Goal: Information Seeking & Learning: Check status

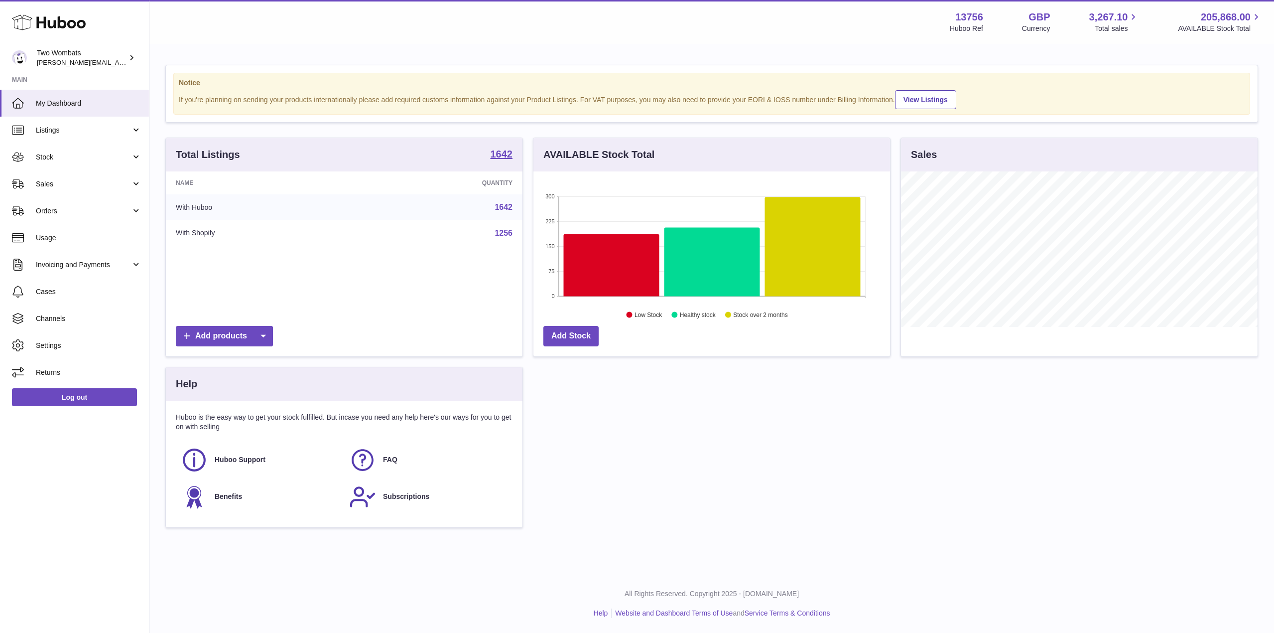
scroll to position [155, 357]
click at [132, 161] on link "Stock" at bounding box center [74, 156] width 149 height 27
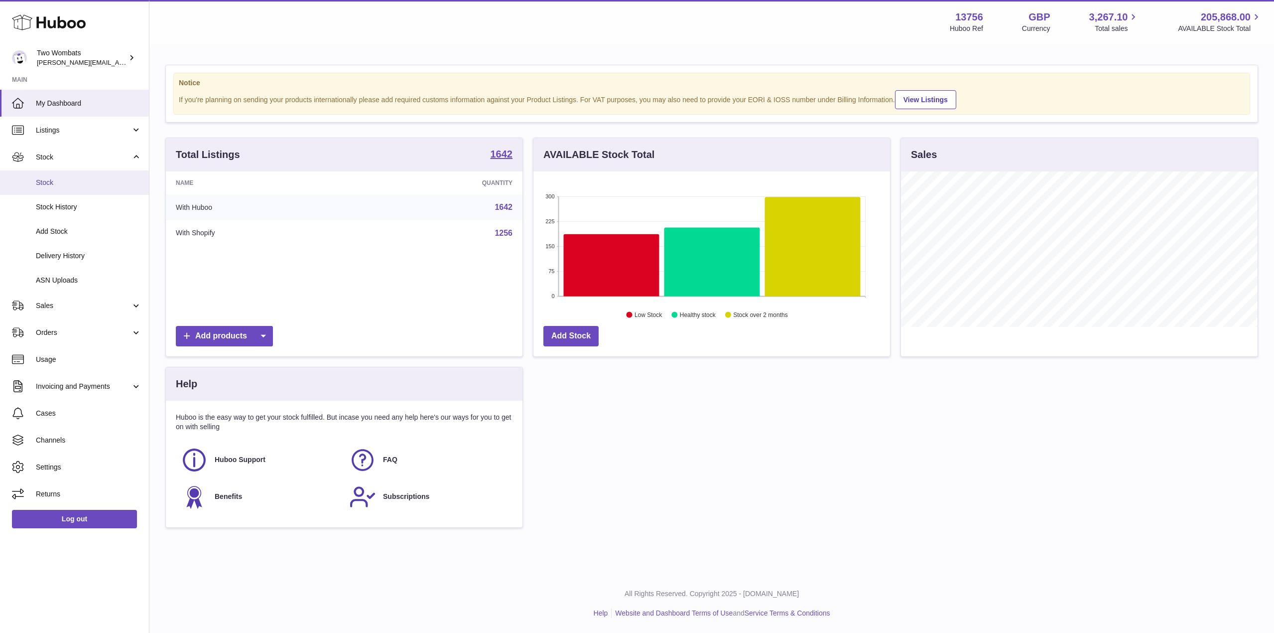
click at [63, 186] on span "Stock" at bounding box center [89, 182] width 106 height 9
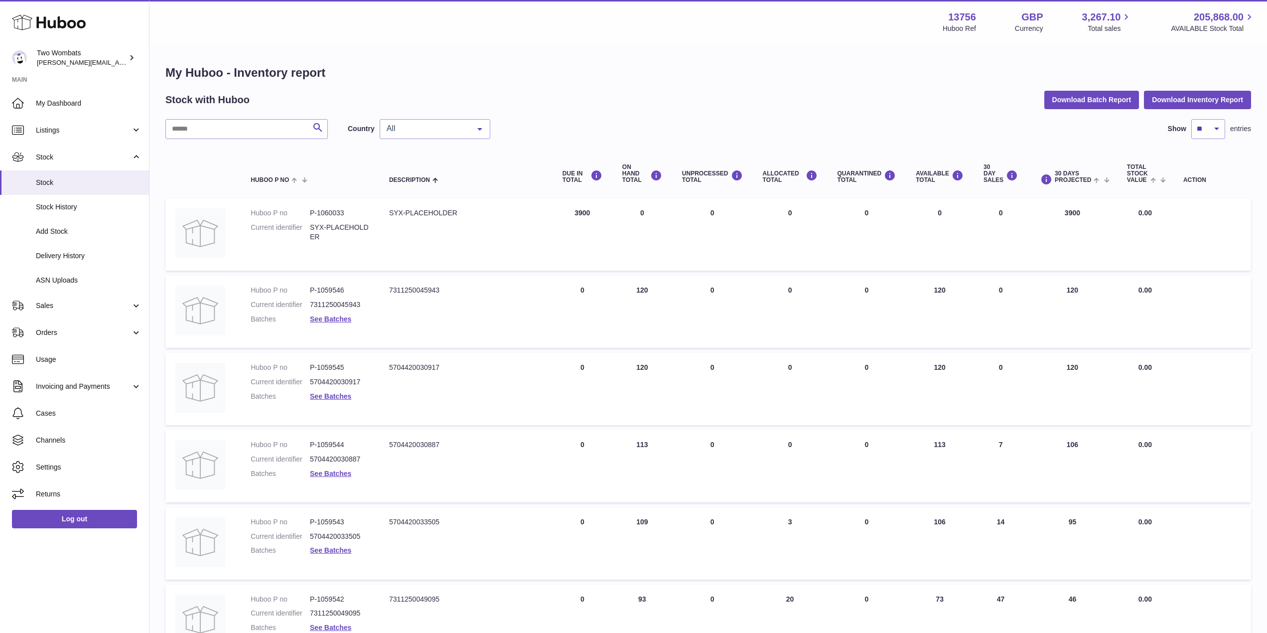
click at [213, 117] on div "My Huboo - Inventory report Stock with Huboo Download Batch Report Download Inv…" at bounding box center [707, 526] width 1085 height 923
click at [202, 127] on input "text" at bounding box center [246, 129] width 162 height 20
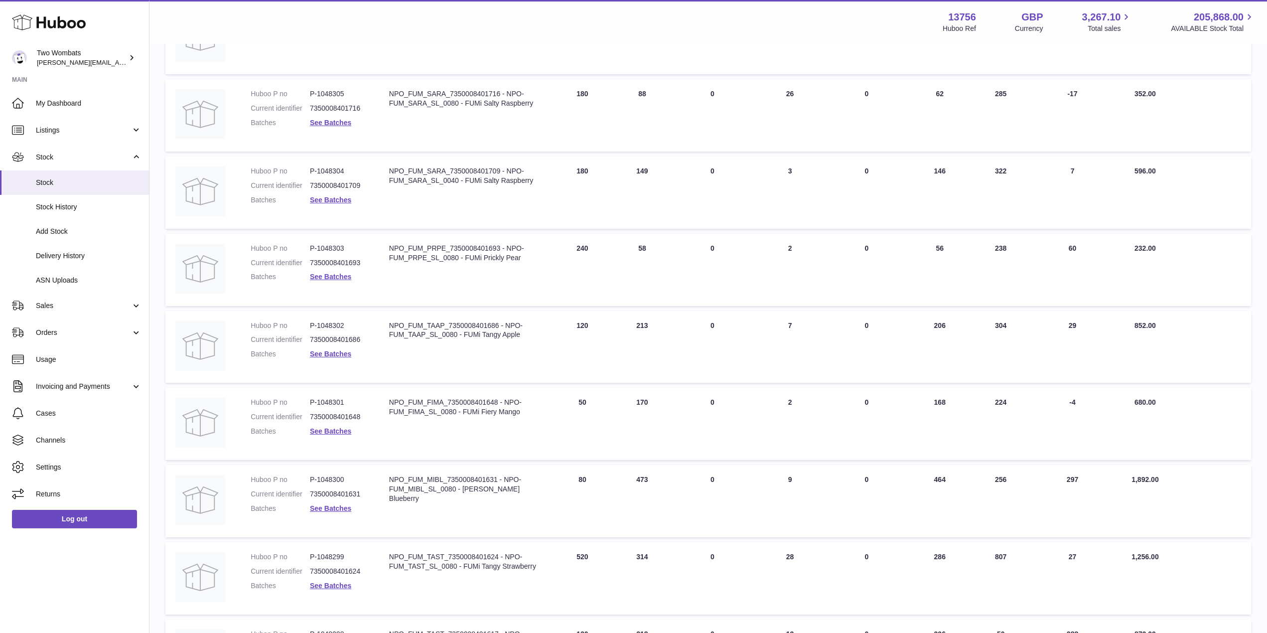
scroll to position [367, 0]
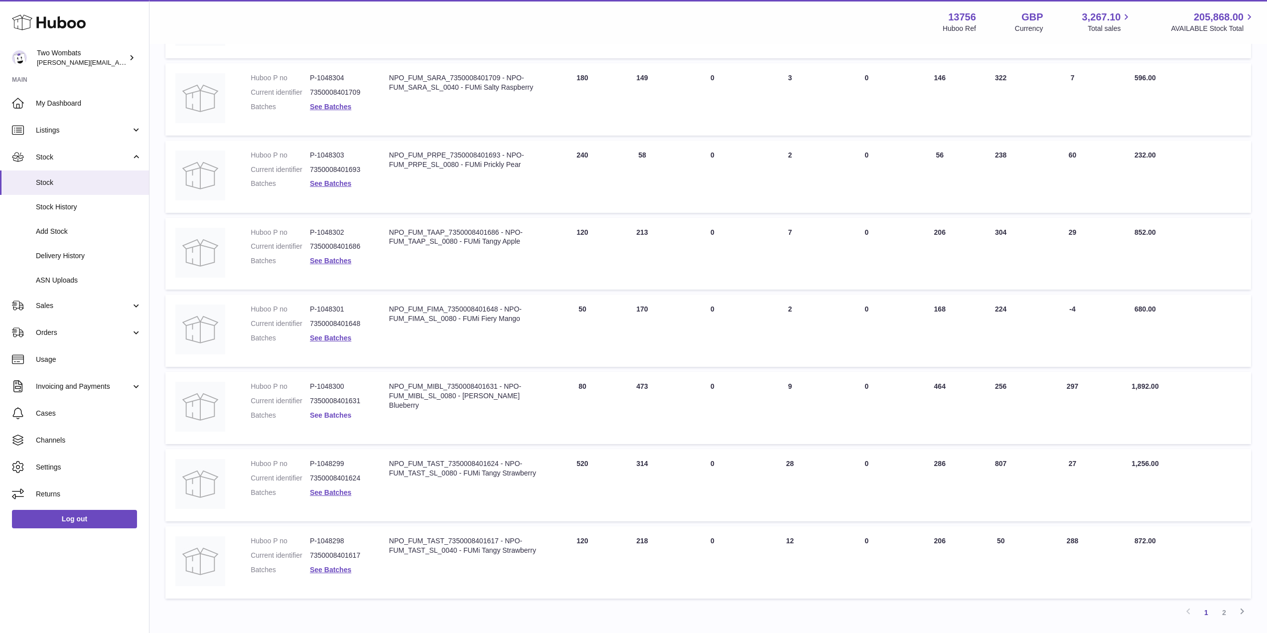
type input "****"
click at [331, 419] on link "See Batches" at bounding box center [330, 415] width 41 height 8
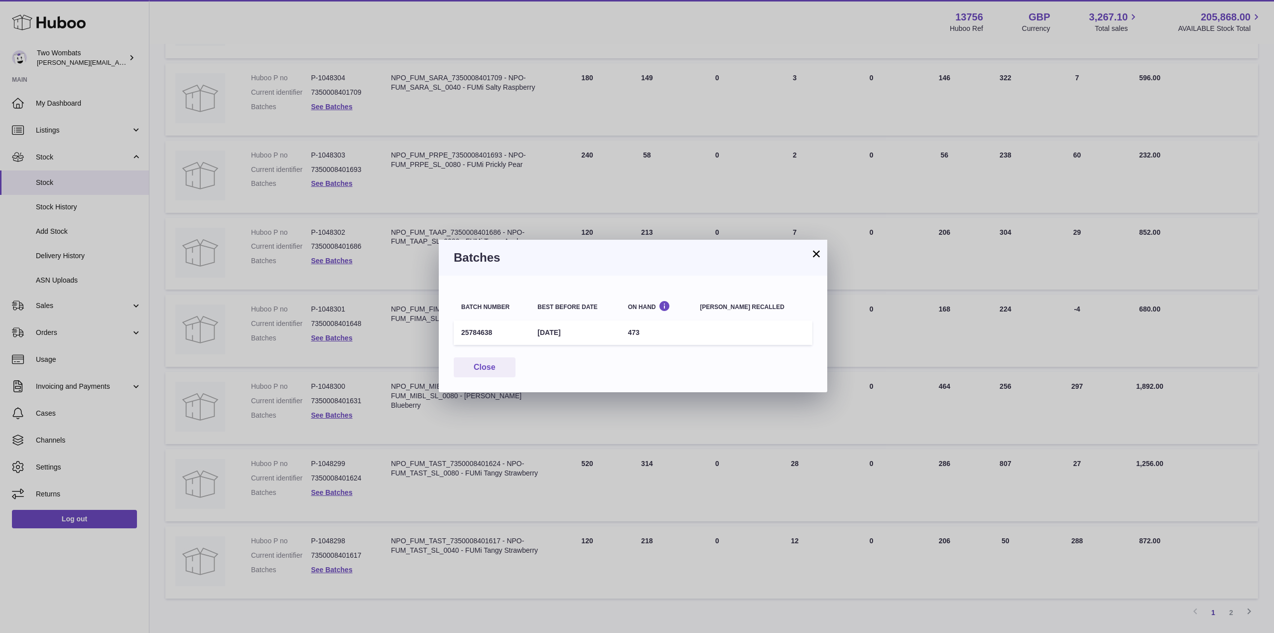
drag, startPoint x: 497, startPoint y: 329, endPoint x: 461, endPoint y: 330, distance: 35.9
click at [461, 330] on td "25784638" at bounding box center [492, 332] width 76 height 24
copy td "25784638"
click at [495, 335] on td "25784638" at bounding box center [492, 332] width 76 height 24
drag, startPoint x: 495, startPoint y: 335, endPoint x: 466, endPoint y: 331, distance: 29.7
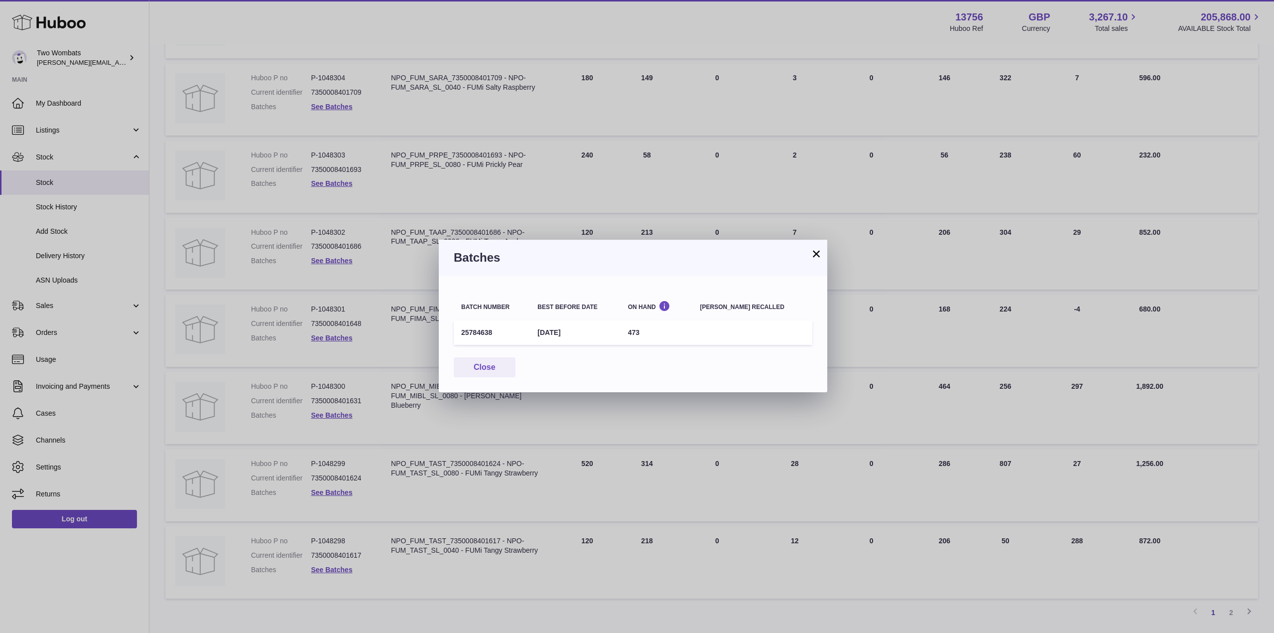
click at [466, 331] on td "25784638" at bounding box center [492, 332] width 76 height 24
copy td "25784638"
click at [484, 366] on button "Close" at bounding box center [485, 367] width 62 height 20
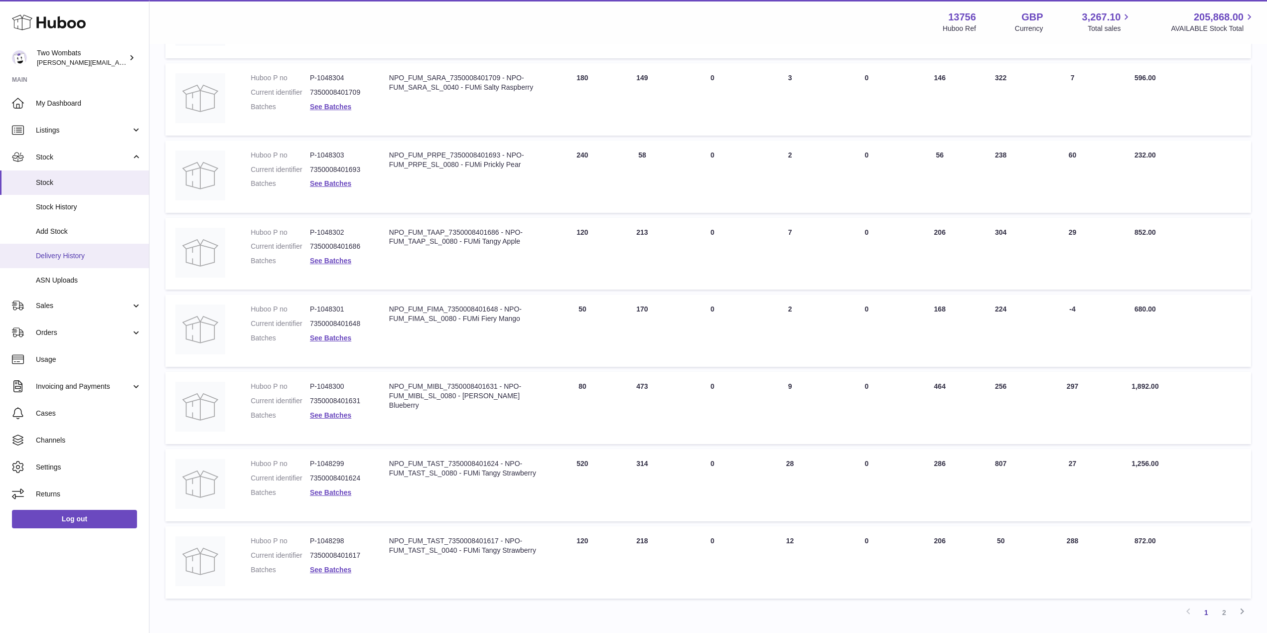
click at [67, 246] on link "Delivery History" at bounding box center [74, 256] width 149 height 24
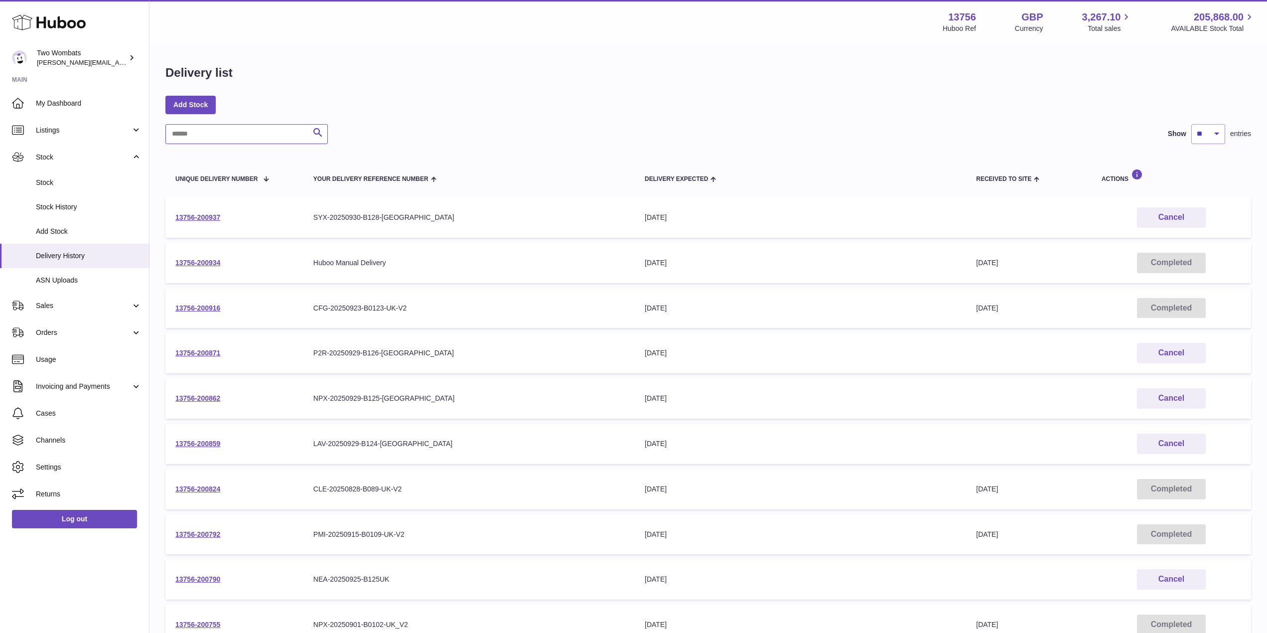
click at [223, 128] on input "text" at bounding box center [246, 134] width 162 height 20
type input "*"
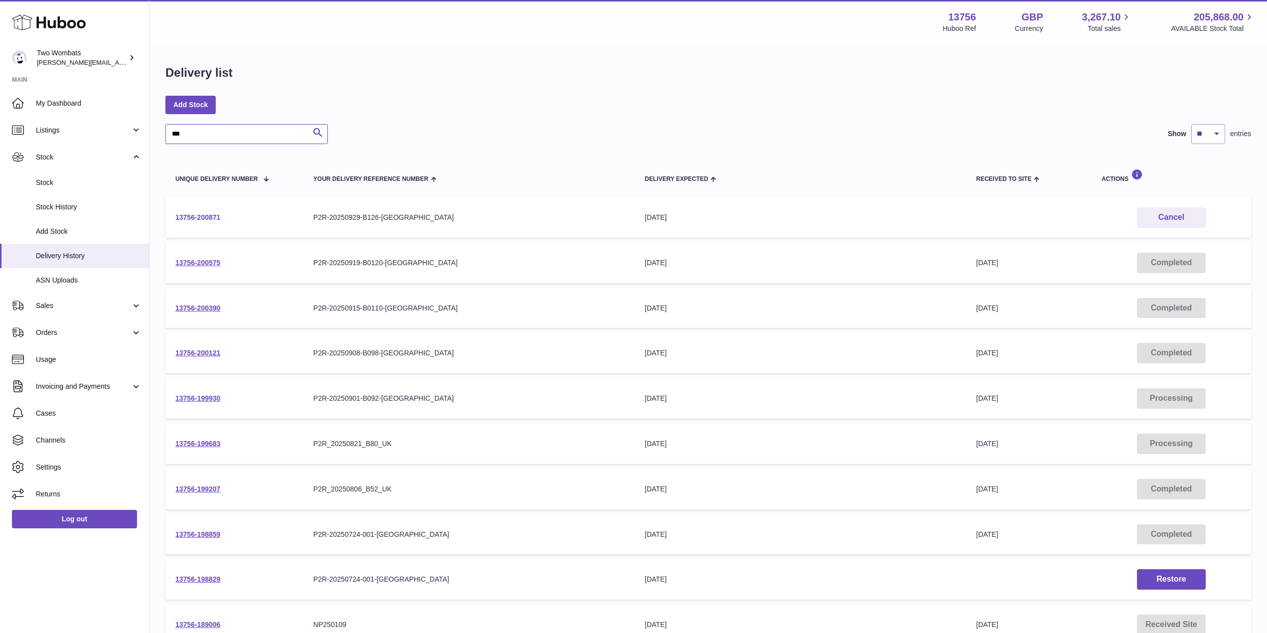
type input "***"
click at [207, 216] on link "13756-200871" at bounding box center [197, 217] width 45 height 8
click at [206, 257] on td "13756-200575" at bounding box center [234, 263] width 138 height 40
click at [207, 261] on link "13756-200575" at bounding box center [197, 262] width 45 height 8
click at [203, 310] on link "13756-200390" at bounding box center [197, 308] width 45 height 8
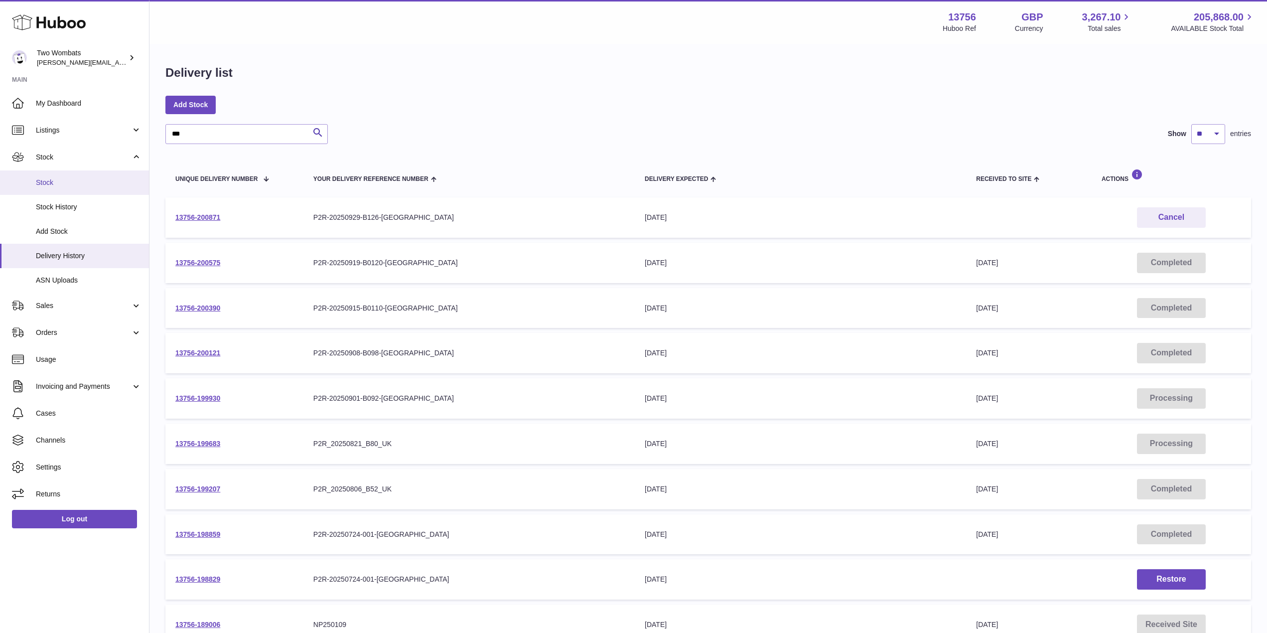
click at [66, 182] on span "Stock" at bounding box center [89, 182] width 106 height 9
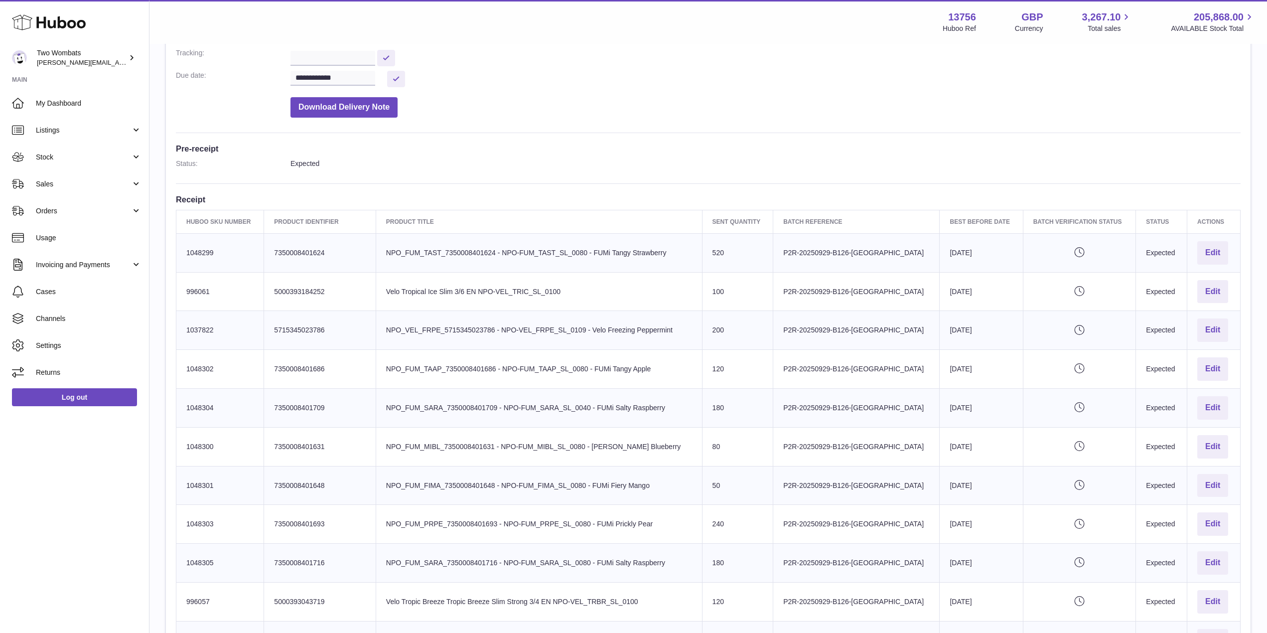
scroll to position [175, 0]
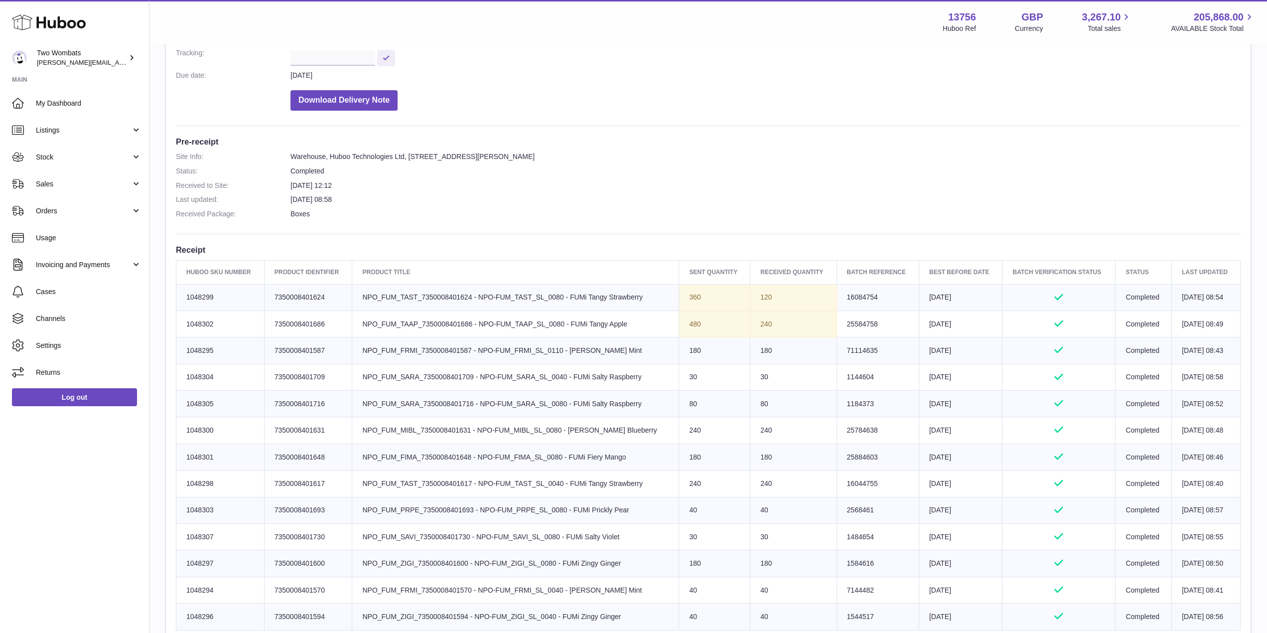
scroll to position [178, 0]
click at [593, 428] on td "Product title NPO_FUM_MIBL_7350008401631 - NPO-FUM_MIBL_SL_0080 - [PERSON_NAME]…" at bounding box center [515, 429] width 327 height 26
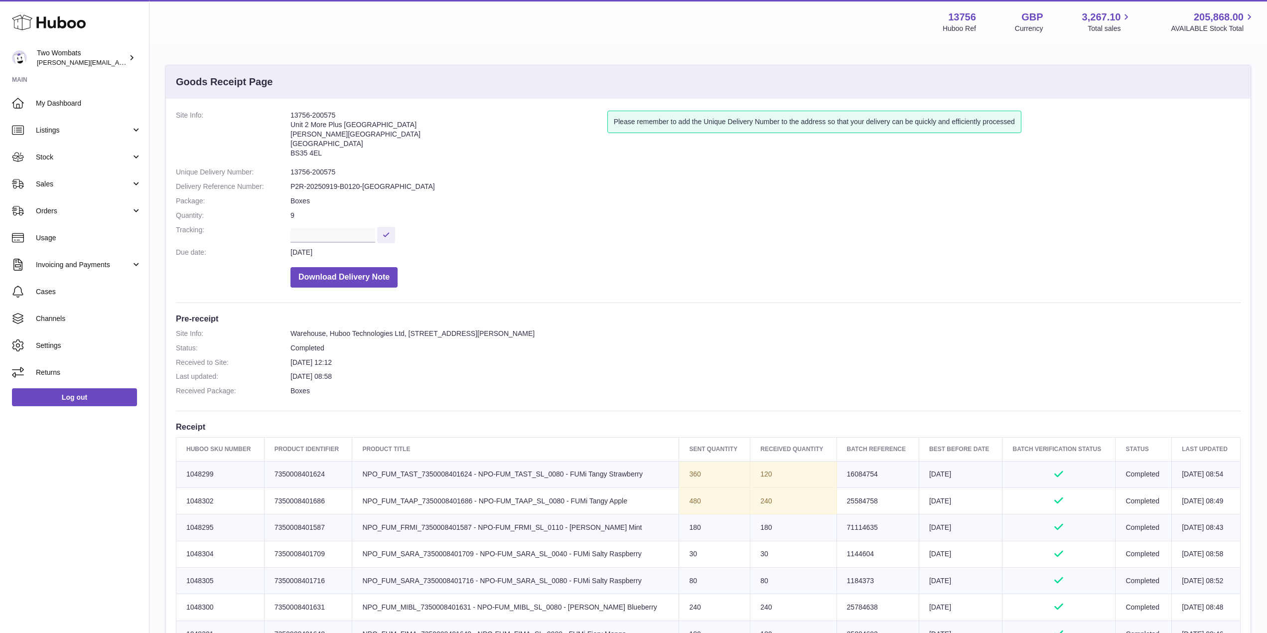
scroll to position [6, 0]
click at [802, 418] on div "Site Info: 13756-200390 Unit 2 More Plus Central Park Hudson Ave Severn Beach B…" at bounding box center [708, 616] width 1084 height 1034
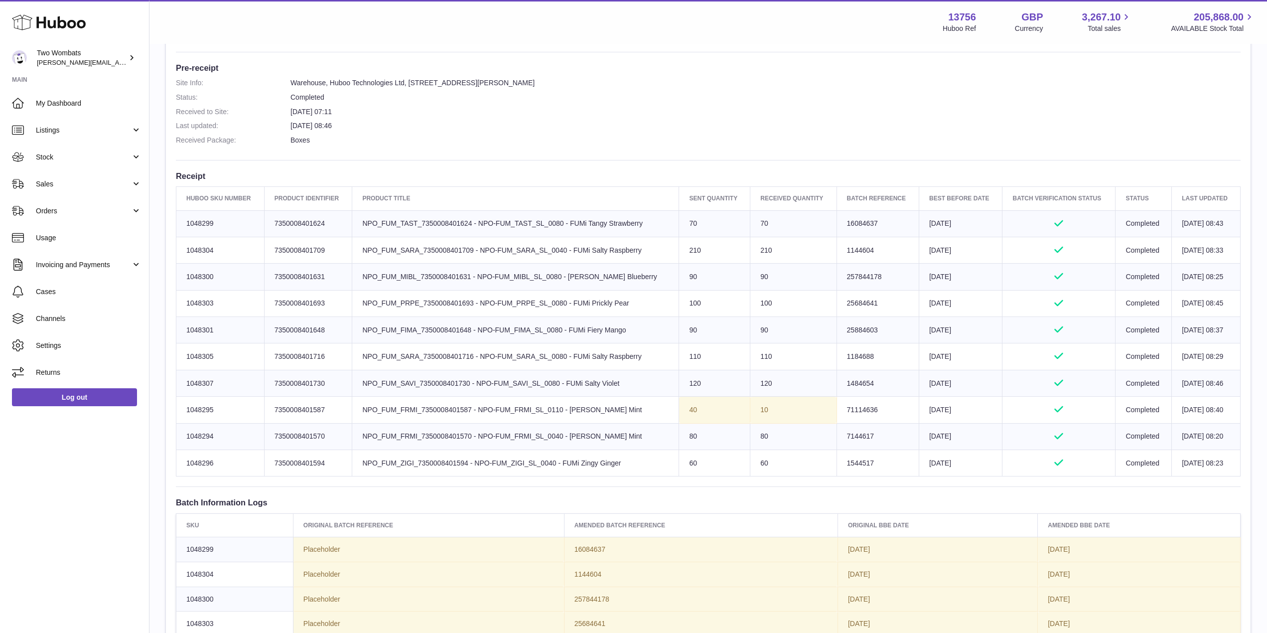
scroll to position [251, 0]
drag, startPoint x: 637, startPoint y: 275, endPoint x: 292, endPoint y: 280, distance: 345.2
click at [292, 280] on tr "Huboo SKU Number 1048300 Client Identifier 7350008401631 Product title NPO_FUM_…" at bounding box center [708, 276] width 1064 height 26
click at [292, 280] on td "Client Identifier 7350008401631" at bounding box center [308, 276] width 88 height 26
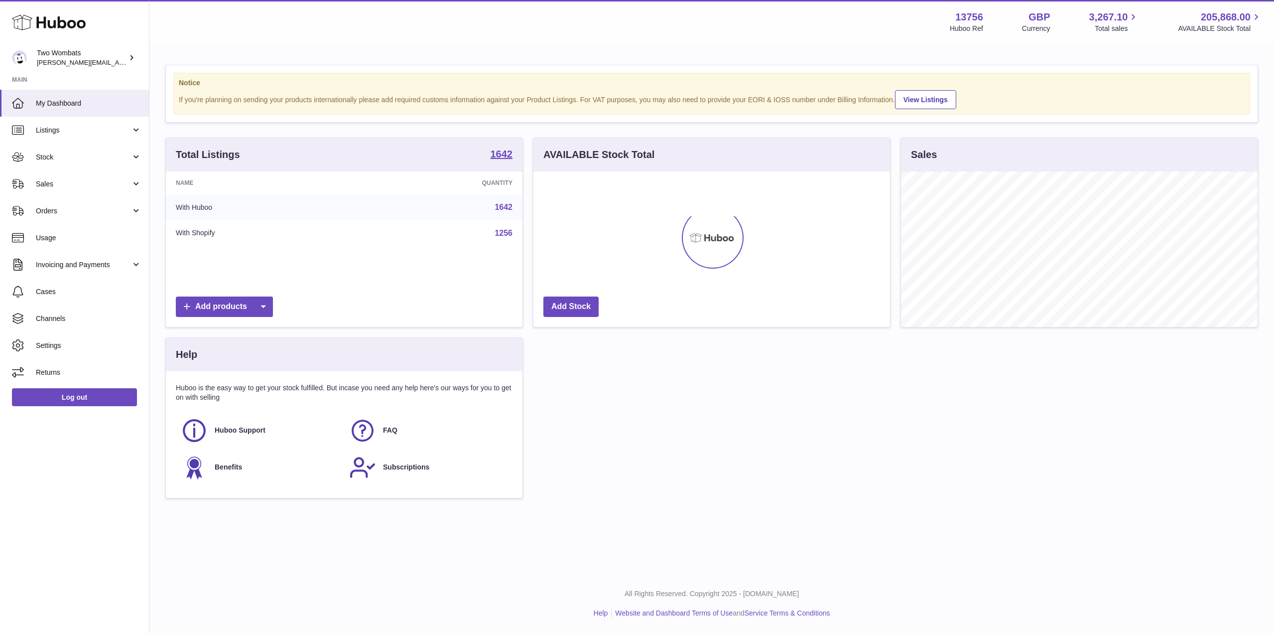
scroll to position [155, 357]
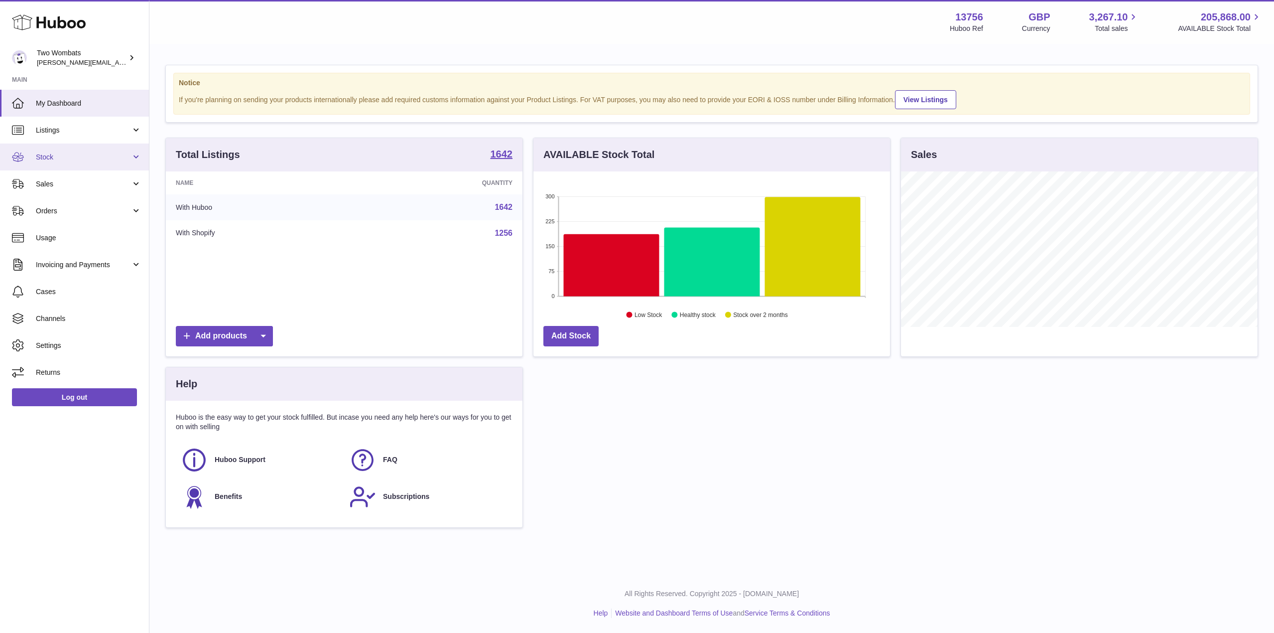
click at [145, 158] on link "Stock" at bounding box center [74, 156] width 149 height 27
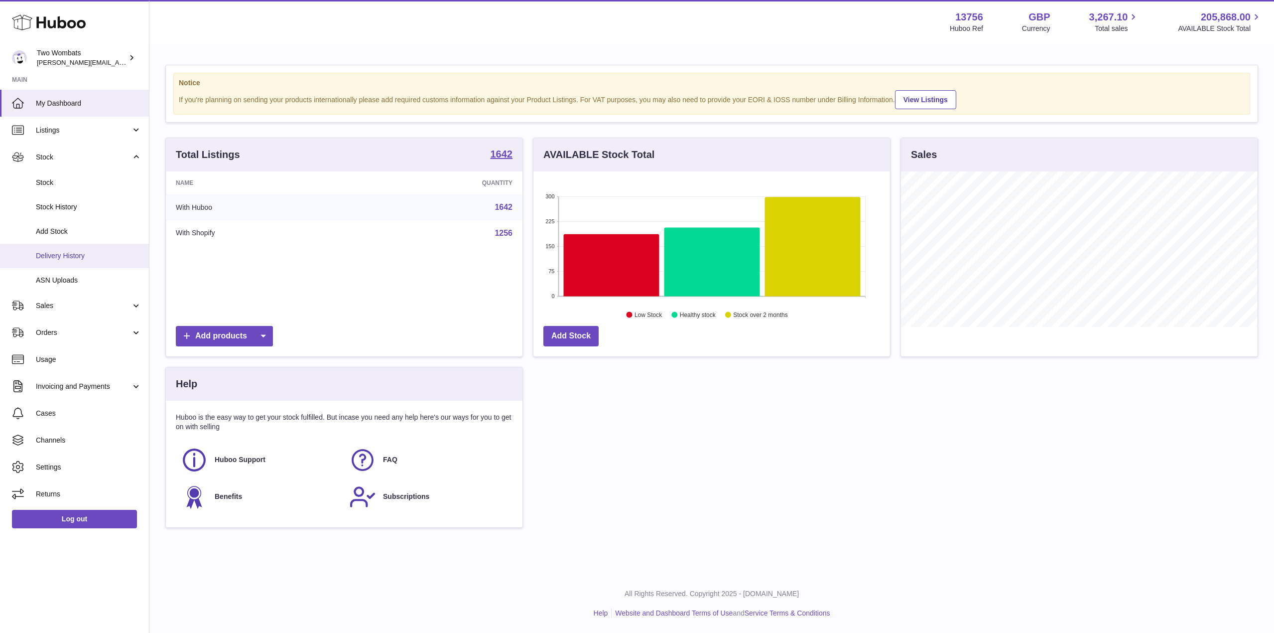
click at [101, 264] on link "Delivery History" at bounding box center [74, 256] width 149 height 24
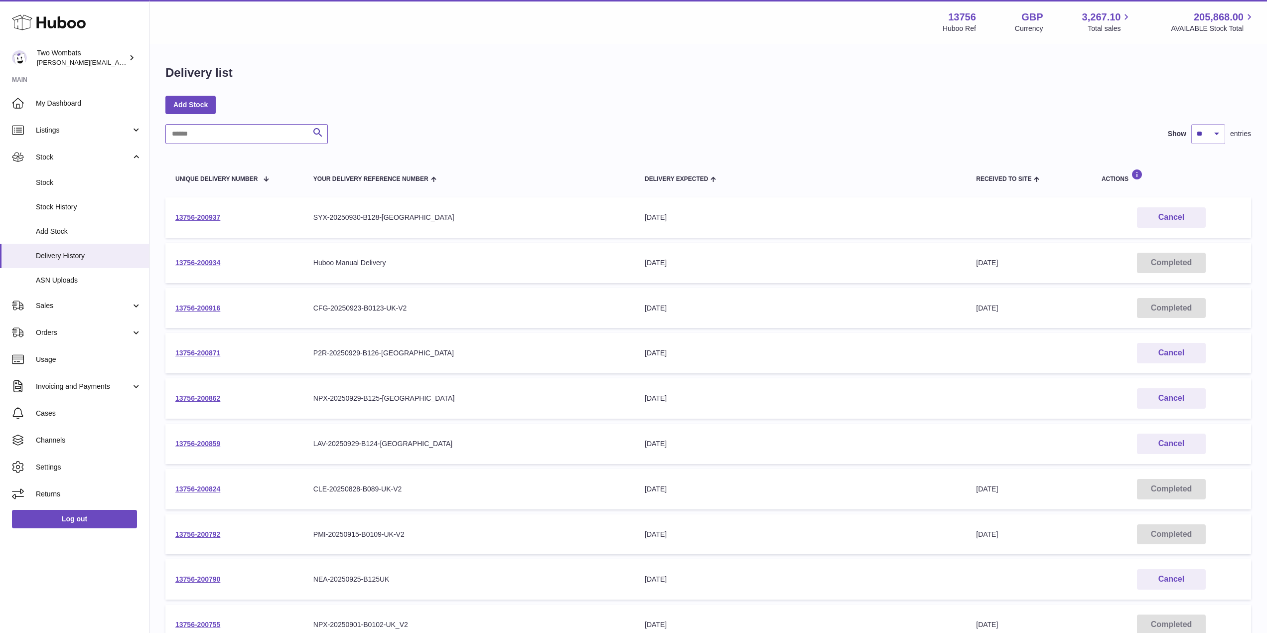
click at [236, 126] on input "text" at bounding box center [246, 134] width 162 height 20
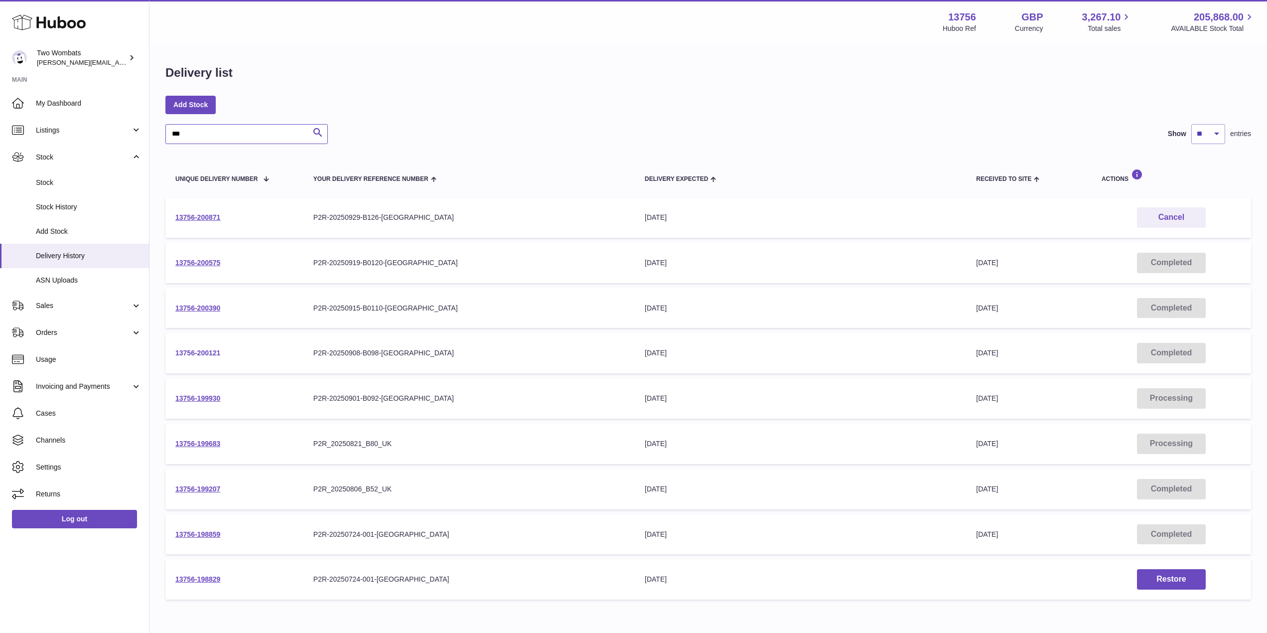
type input "***"
click at [210, 351] on link "13756-200121" at bounding box center [197, 353] width 45 height 8
click at [210, 448] on td "13756-199683" at bounding box center [234, 443] width 138 height 40
click at [210, 443] on link "13756-199683" at bounding box center [197, 443] width 45 height 8
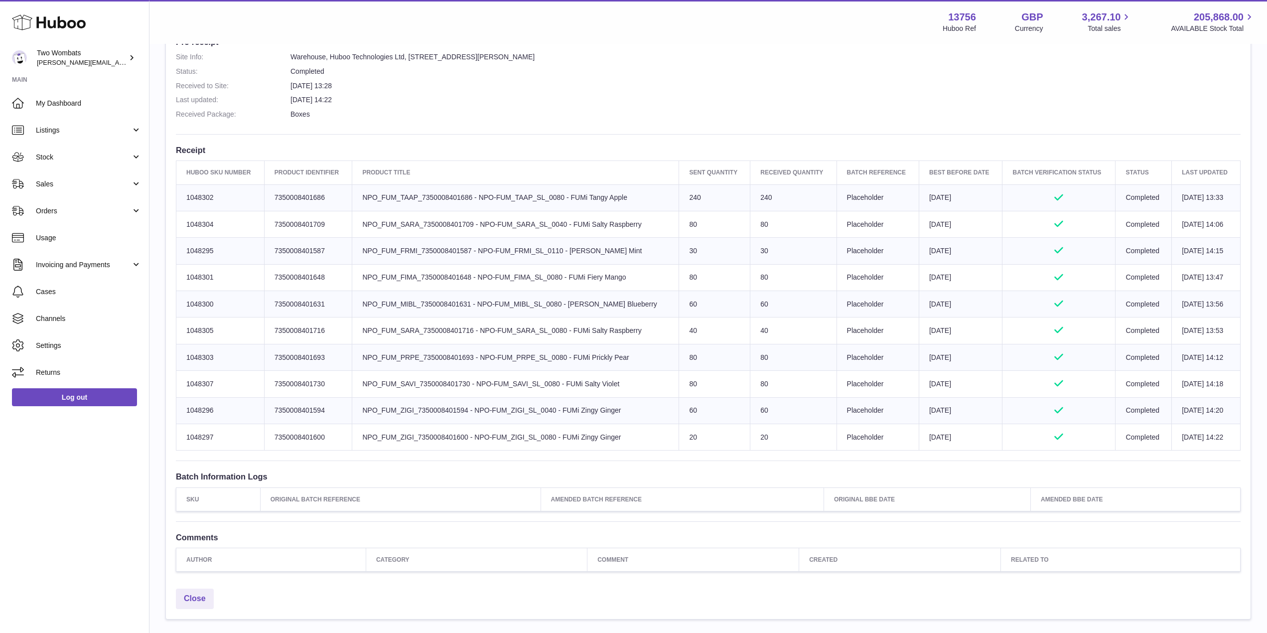
scroll to position [278, 0]
click at [625, 305] on td "Product title NPO_FUM_MIBL_7350008401631 - NPO-FUM_MIBL_SL_0080 - [PERSON_NAME]…" at bounding box center [515, 302] width 327 height 26
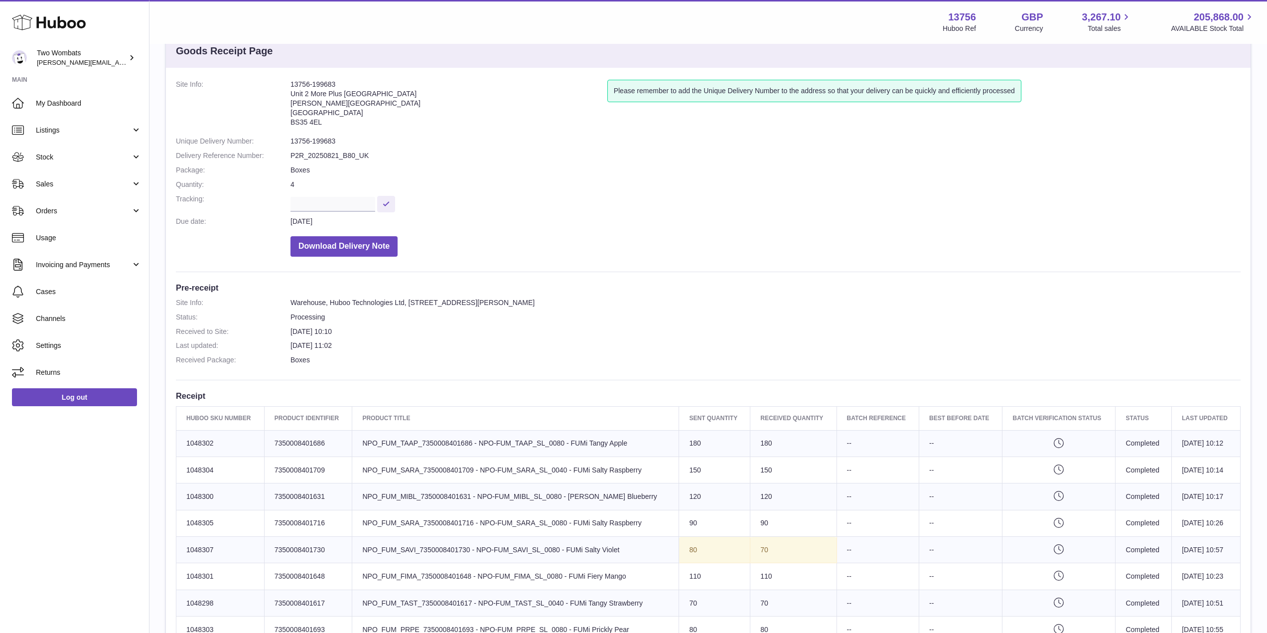
scroll to position [31, 0]
click at [646, 489] on td "Product title NPO_FUM_MIBL_7350008401631 - NPO-FUM_MIBL_SL_0080 - [PERSON_NAME]…" at bounding box center [515, 496] width 327 height 26
drag, startPoint x: 560, startPoint y: 495, endPoint x: 476, endPoint y: 495, distance: 84.7
click at [476, 495] on td "Product title NPO_FUM_MIBL_7350008401631 - NPO-FUM_MIBL_SL_0080 - [PERSON_NAME]…" at bounding box center [515, 496] width 327 height 26
copy td "NPO-FUM_MIBL_SL_0080"
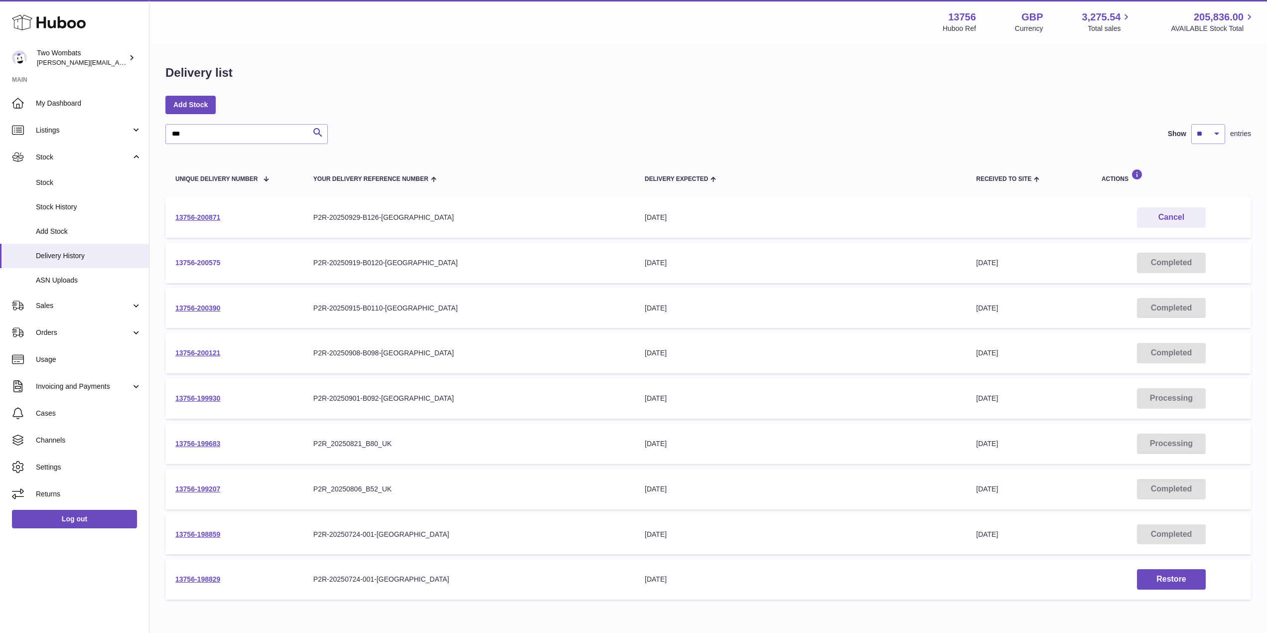
click at [196, 258] on link "13756-200575" at bounding box center [197, 262] width 45 height 8
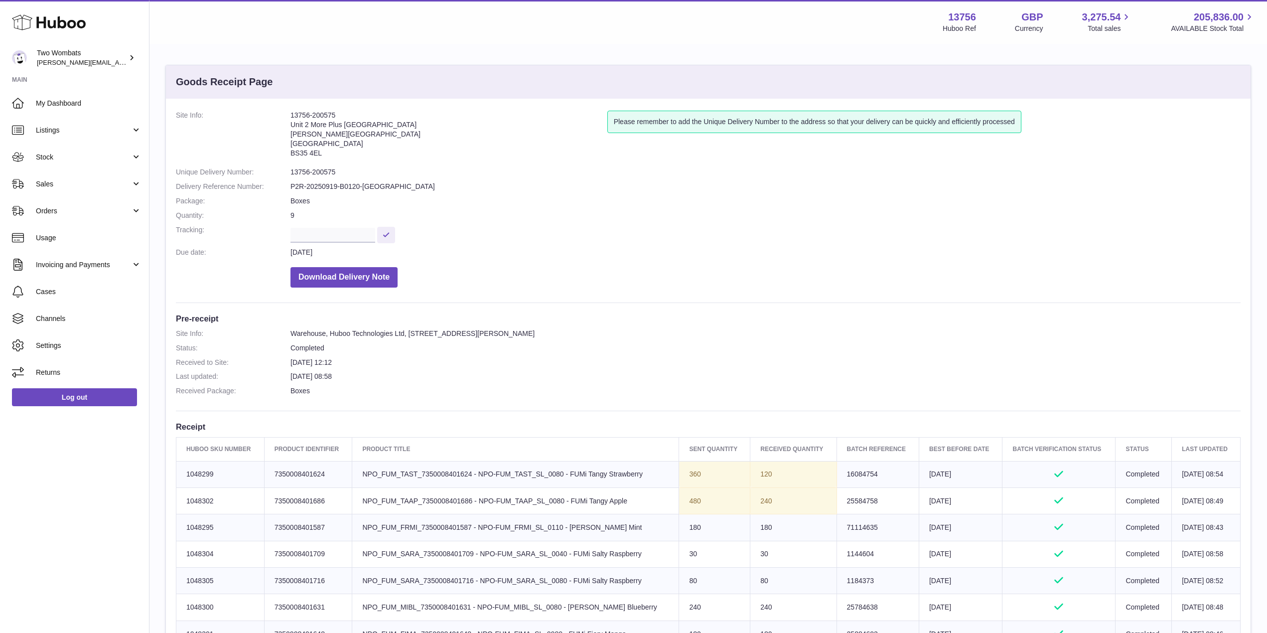
scroll to position [62, 0]
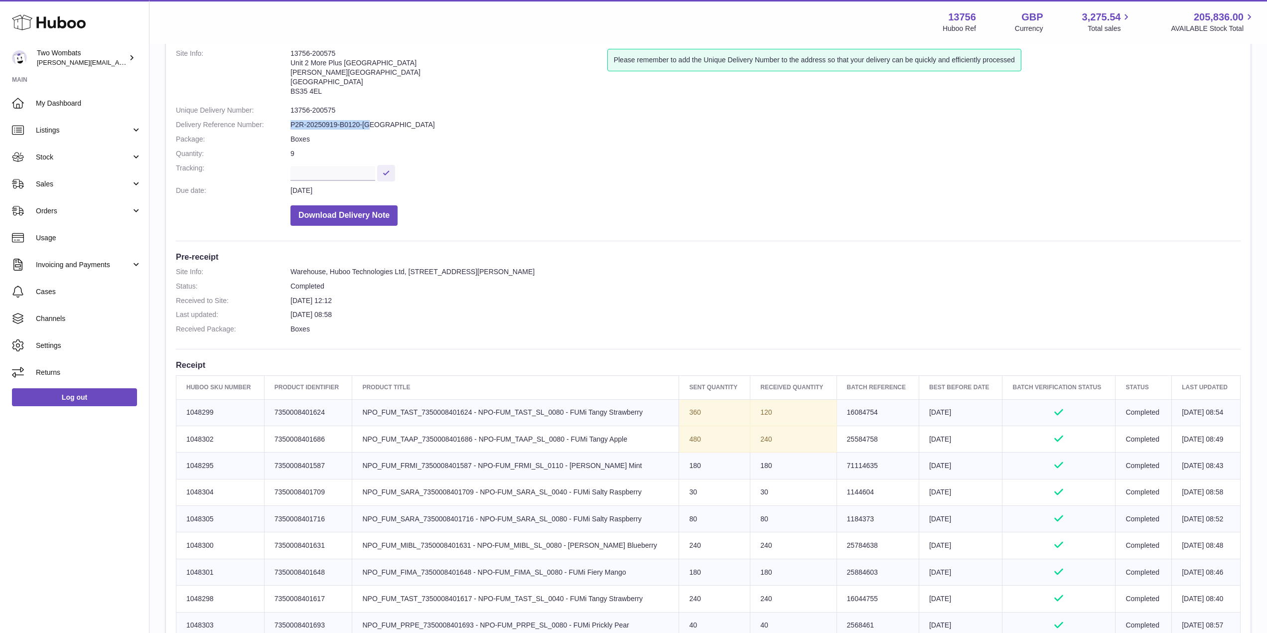
drag, startPoint x: 376, startPoint y: 126, endPoint x: 289, endPoint y: 128, distance: 86.2
click at [289, 128] on dl "Site Info: 13756-200575 Unit 2 More Plus Central Park Hudson Ave Severn Beach B…" at bounding box center [708, 140] width 1064 height 182
copy dl "P2R-20250919-B0120-UK"
drag, startPoint x: 336, startPoint y: 109, endPoint x: 293, endPoint y: 111, distance: 42.4
click at [293, 111] on dd "13756-200575" at bounding box center [765, 110] width 950 height 9
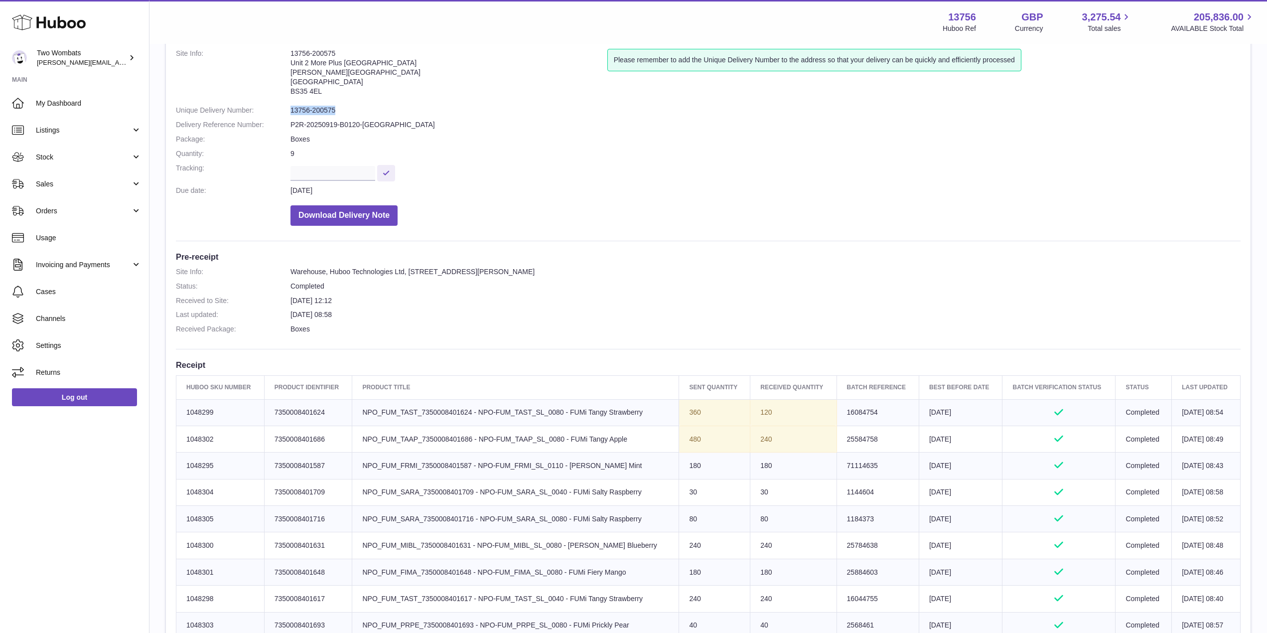
drag, startPoint x: 290, startPoint y: 111, endPoint x: 351, endPoint y: 108, distance: 61.3
click at [351, 108] on dl "Site Info: 13756-200575 Unit 2 More [GEOGRAPHIC_DATA][STREET_ADDRESS][PERSON_NA…" at bounding box center [708, 140] width 1064 height 182
copy dl "13756-200575"
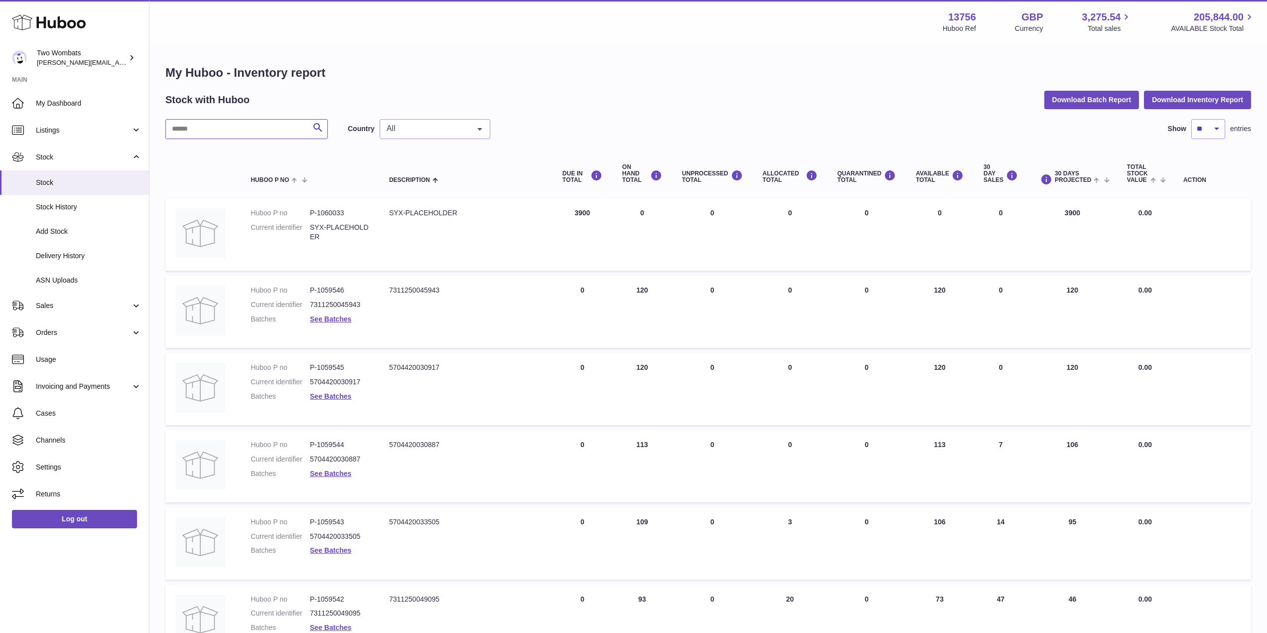
click at [254, 124] on input "text" at bounding box center [246, 129] width 162 height 20
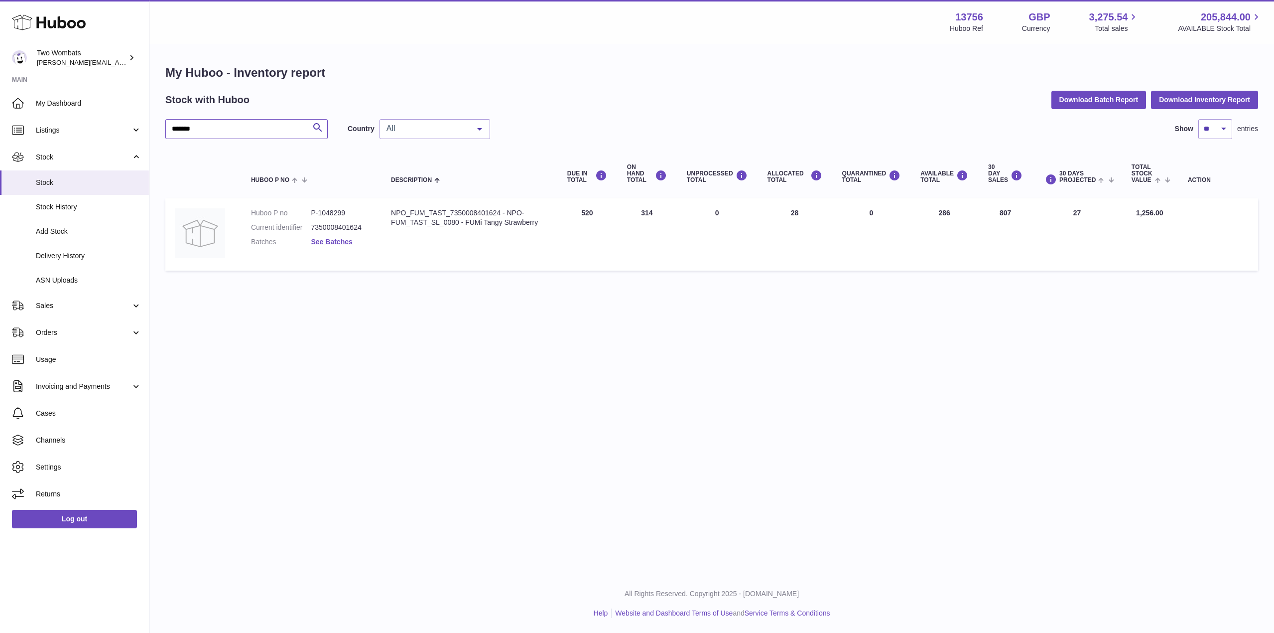
type input "*******"
click at [336, 248] on dl "Huboo P no P-1048299 Current identifier 7350008401624 Batches See Batches" at bounding box center [311, 229] width 120 height 43
click at [334, 241] on link "See Batches" at bounding box center [331, 242] width 41 height 8
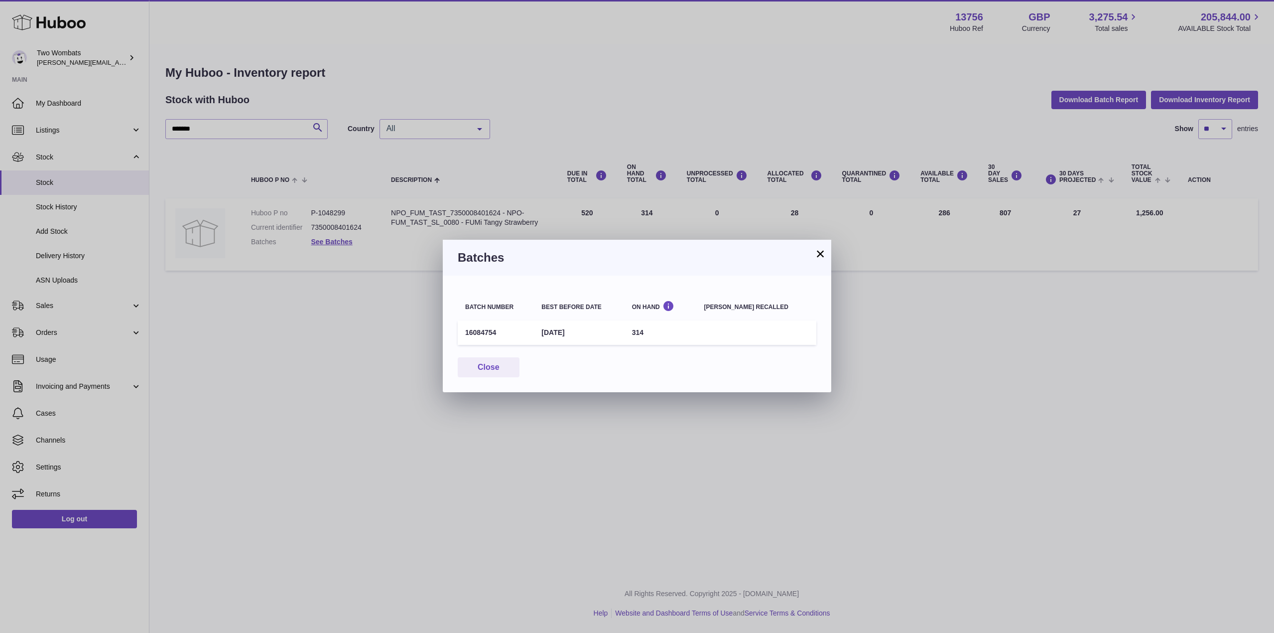
drag, startPoint x: 499, startPoint y: 332, endPoint x: 457, endPoint y: 334, distance: 42.4
click at [457, 334] on div "Batch number Best before date On Hand Batch recalled 16084754 19th Sep 2026 314…" at bounding box center [637, 333] width 388 height 117
click at [491, 332] on td "16084754" at bounding box center [496, 332] width 76 height 24
drag, startPoint x: 501, startPoint y: 333, endPoint x: 466, endPoint y: 335, distance: 34.5
click at [466, 335] on td "16084754" at bounding box center [496, 332] width 76 height 24
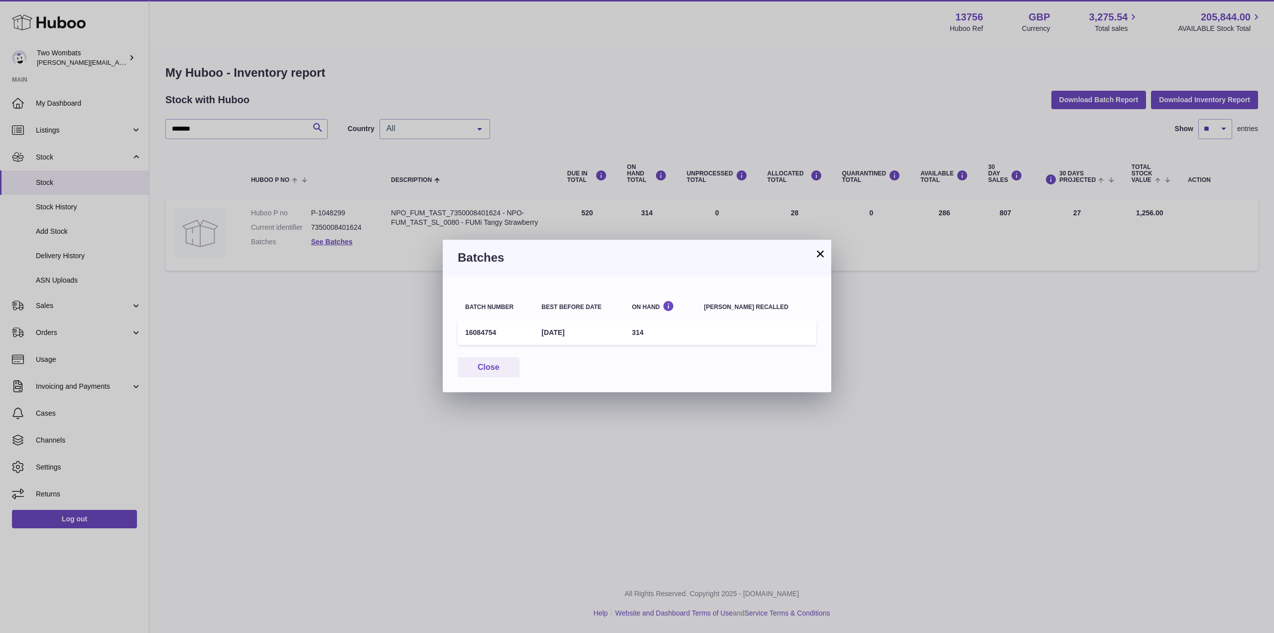
copy td "16084754"
click at [505, 370] on button "Close" at bounding box center [489, 367] width 62 height 20
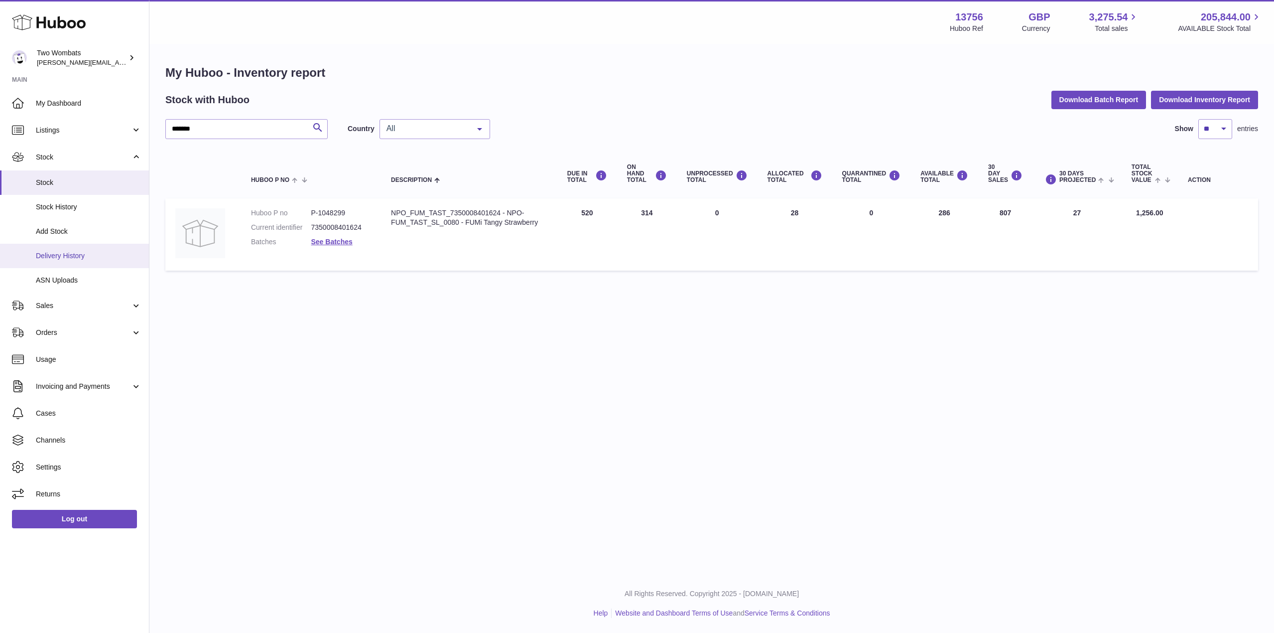
click at [90, 257] on span "Delivery History" at bounding box center [89, 255] width 106 height 9
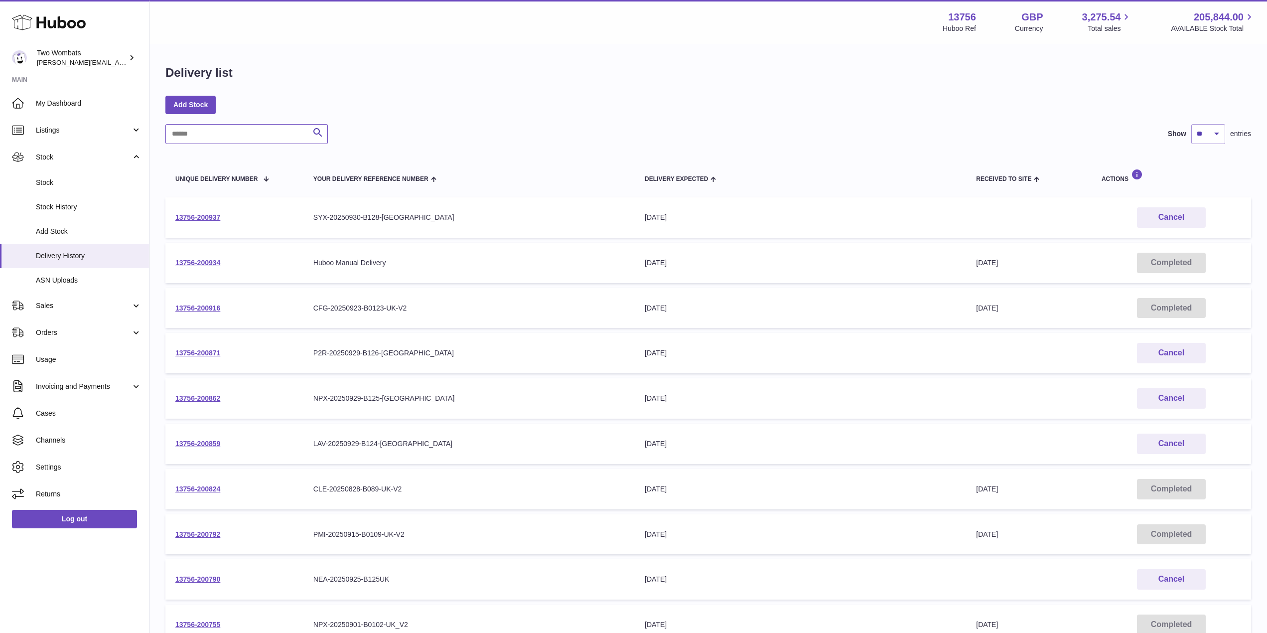
click at [242, 136] on input "text" at bounding box center [246, 134] width 162 height 20
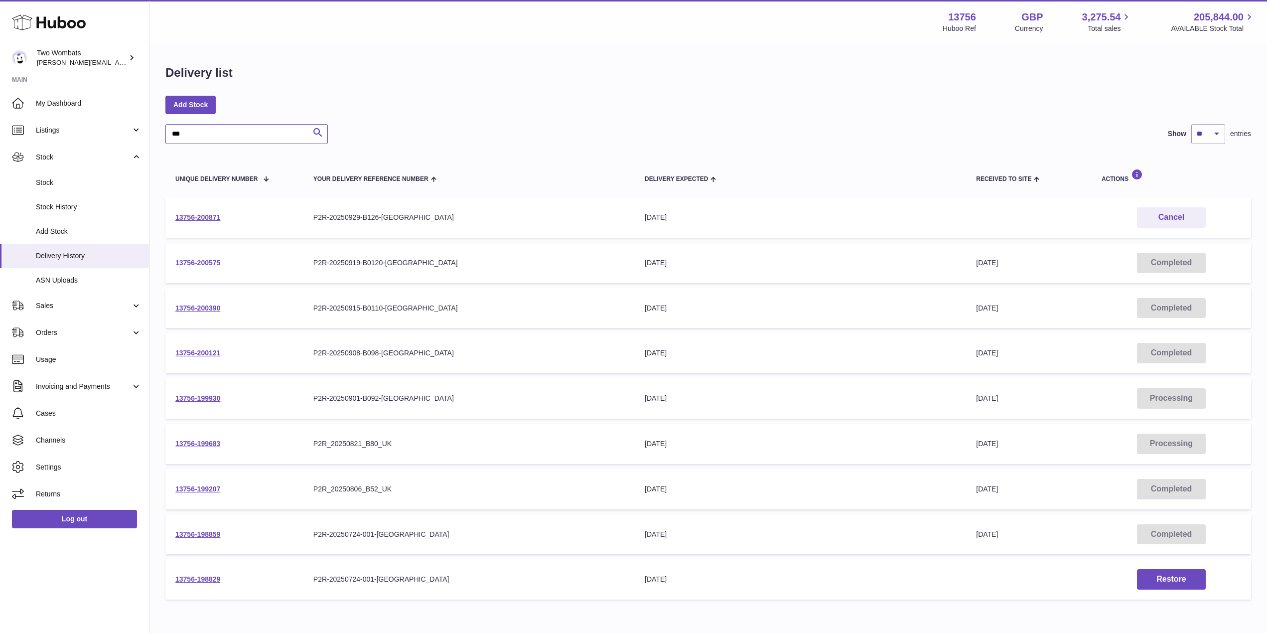
type input "***"
click at [204, 264] on link "13756-200575" at bounding box center [197, 262] width 45 height 8
click at [66, 184] on span "Stock" at bounding box center [89, 182] width 106 height 9
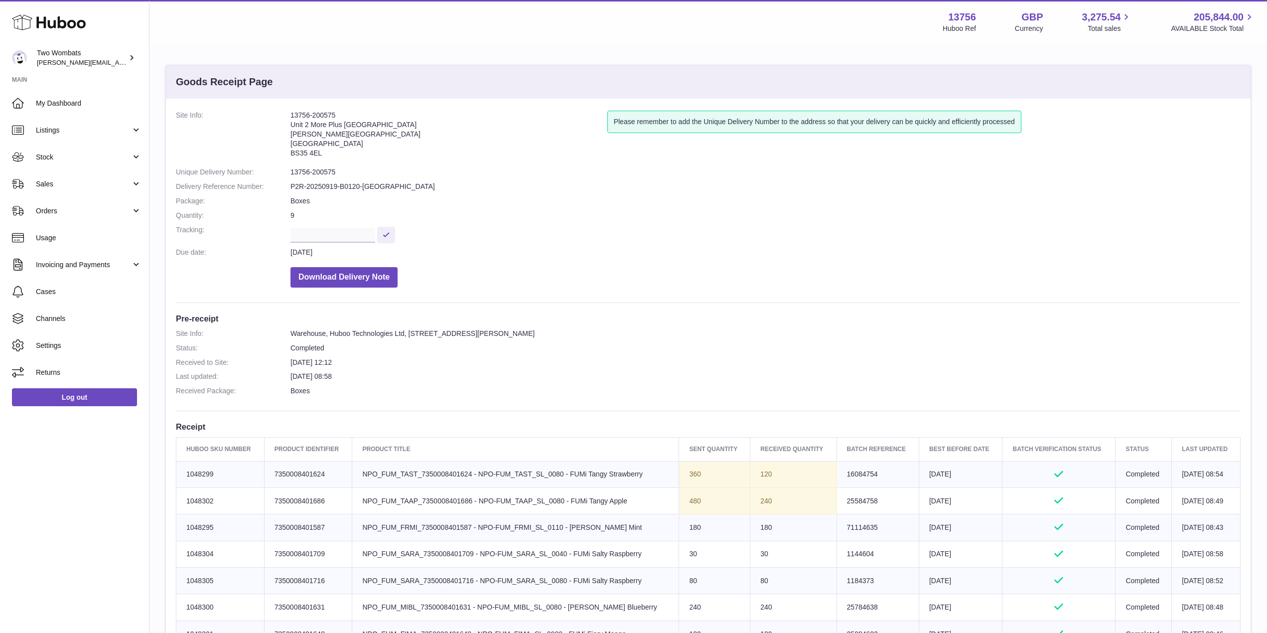
drag, startPoint x: 603, startPoint y: 347, endPoint x: 780, endPoint y: 208, distance: 225.3
click at [780, 208] on dl "Site Info: 13756-200575 Unit 2 More [GEOGRAPHIC_DATA][STREET_ADDRESS][PERSON_NA…" at bounding box center [708, 202] width 1064 height 182
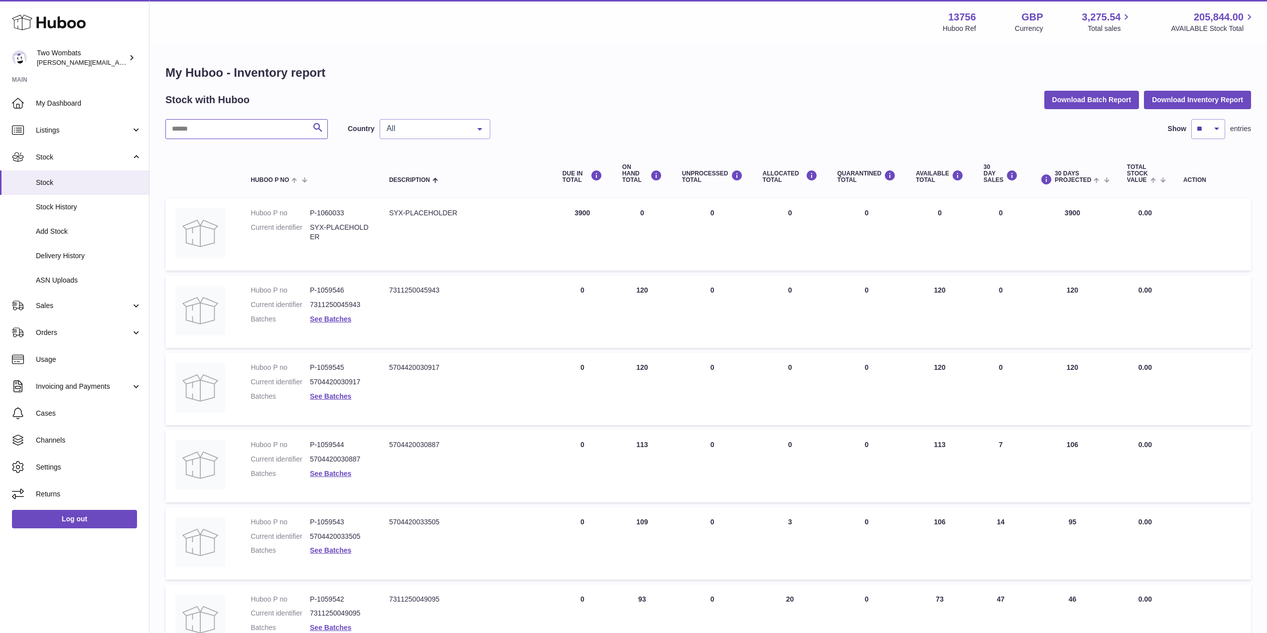
click at [230, 126] on input "text" at bounding box center [246, 129] width 162 height 20
paste input "********"
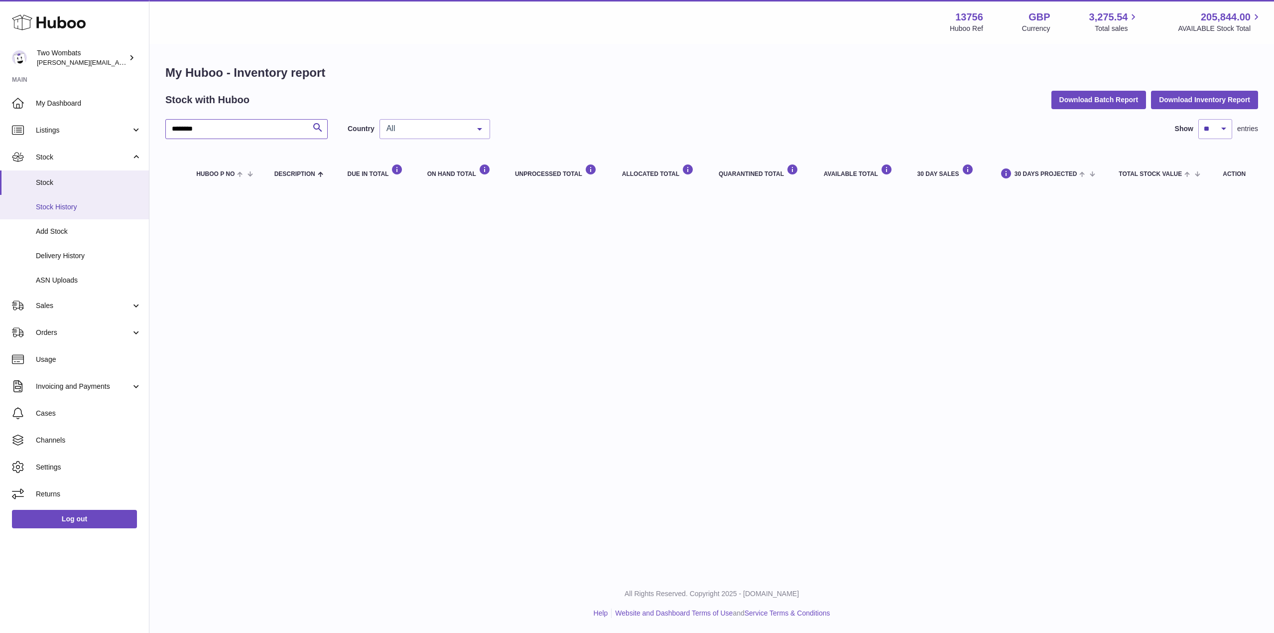
type input "********"
click at [63, 211] on span "Stock History" at bounding box center [89, 206] width 106 height 9
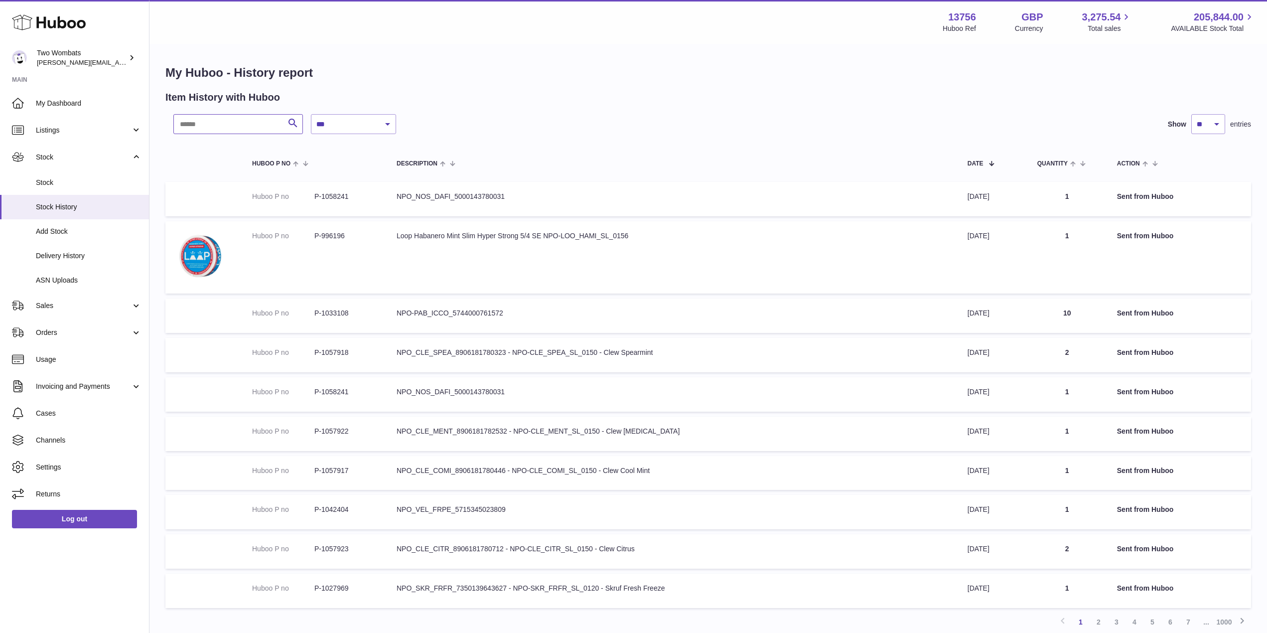
click at [227, 124] on input "text" at bounding box center [237, 124] width 129 height 20
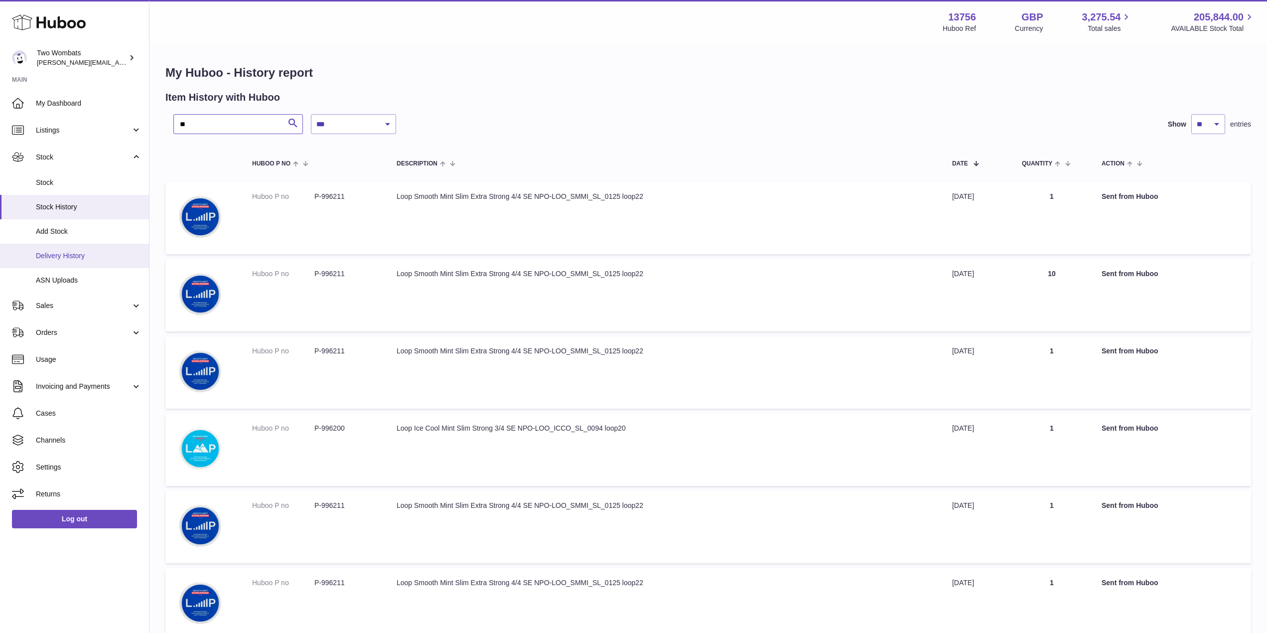
type input "**"
click at [78, 248] on link "Delivery History" at bounding box center [74, 256] width 149 height 24
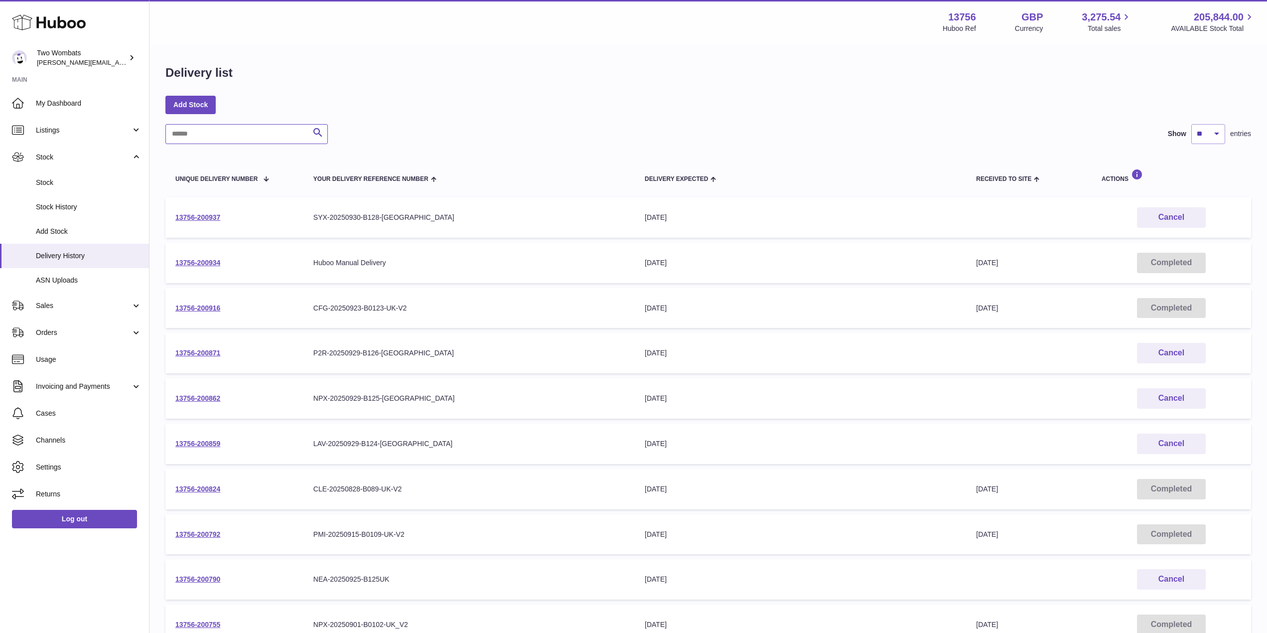
click at [222, 134] on input "text" at bounding box center [246, 134] width 162 height 20
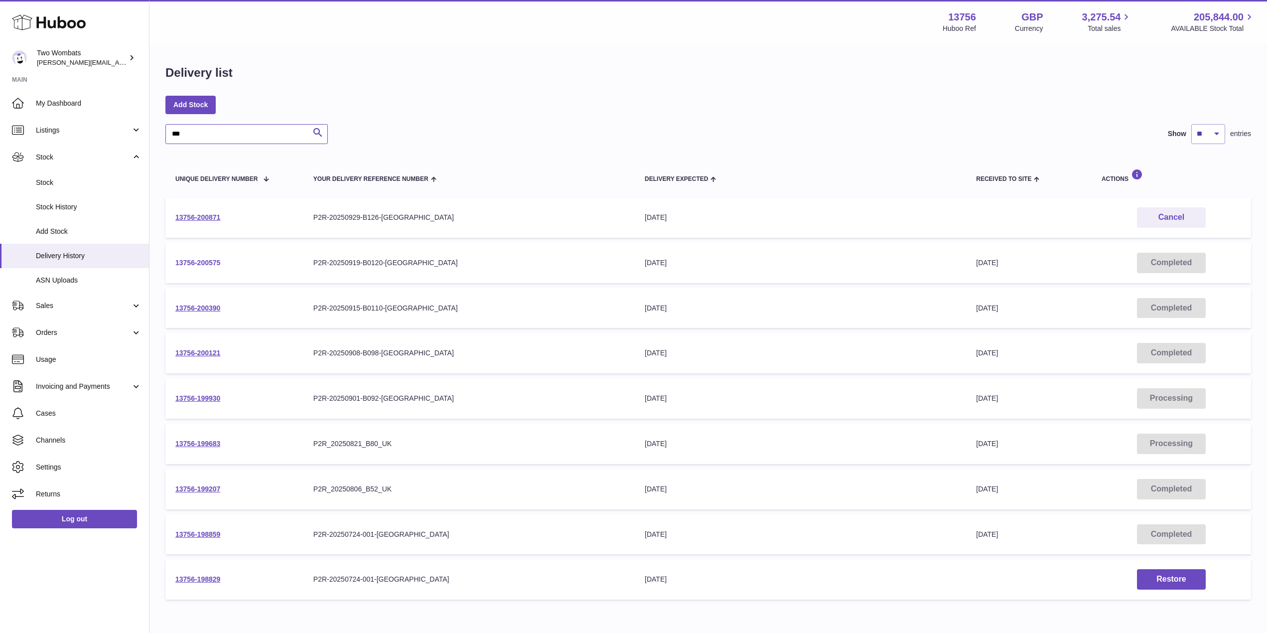
type input "***"
click at [208, 264] on link "13756-200575" at bounding box center [197, 262] width 45 height 8
click at [190, 307] on link "13756-200390" at bounding box center [197, 308] width 45 height 8
click at [195, 306] on link "13756-200390" at bounding box center [197, 308] width 45 height 8
click at [199, 357] on td "13756-200121" at bounding box center [234, 353] width 138 height 40
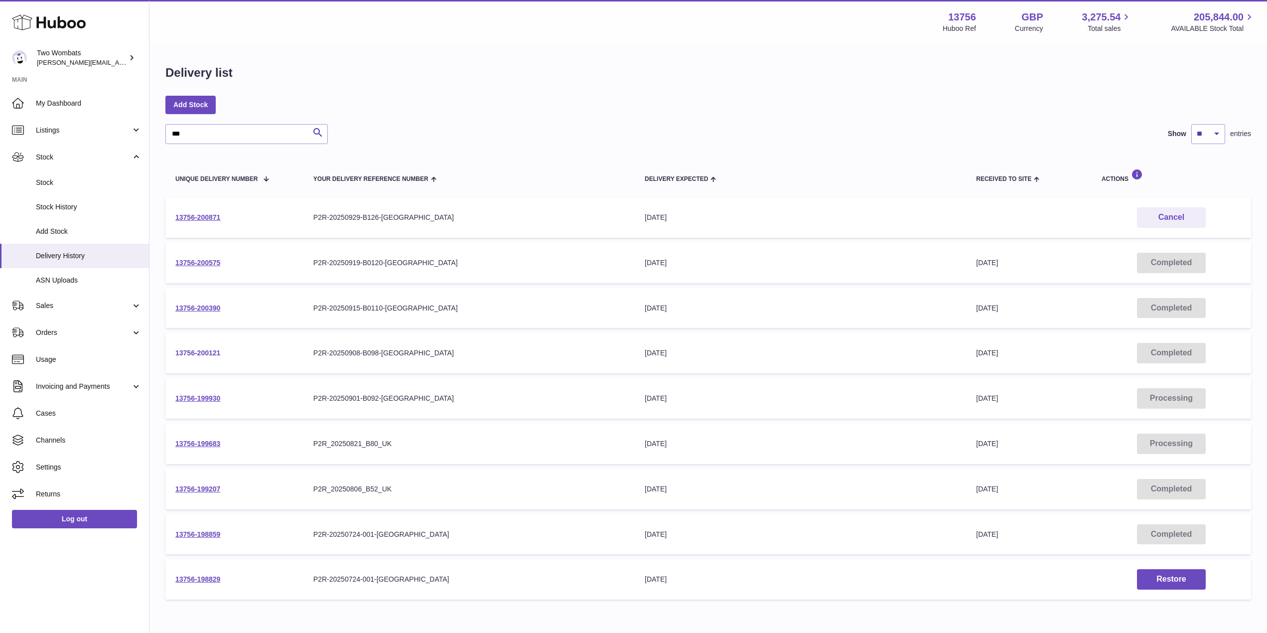
click at [207, 350] on link "13756-200121" at bounding box center [197, 353] width 45 height 8
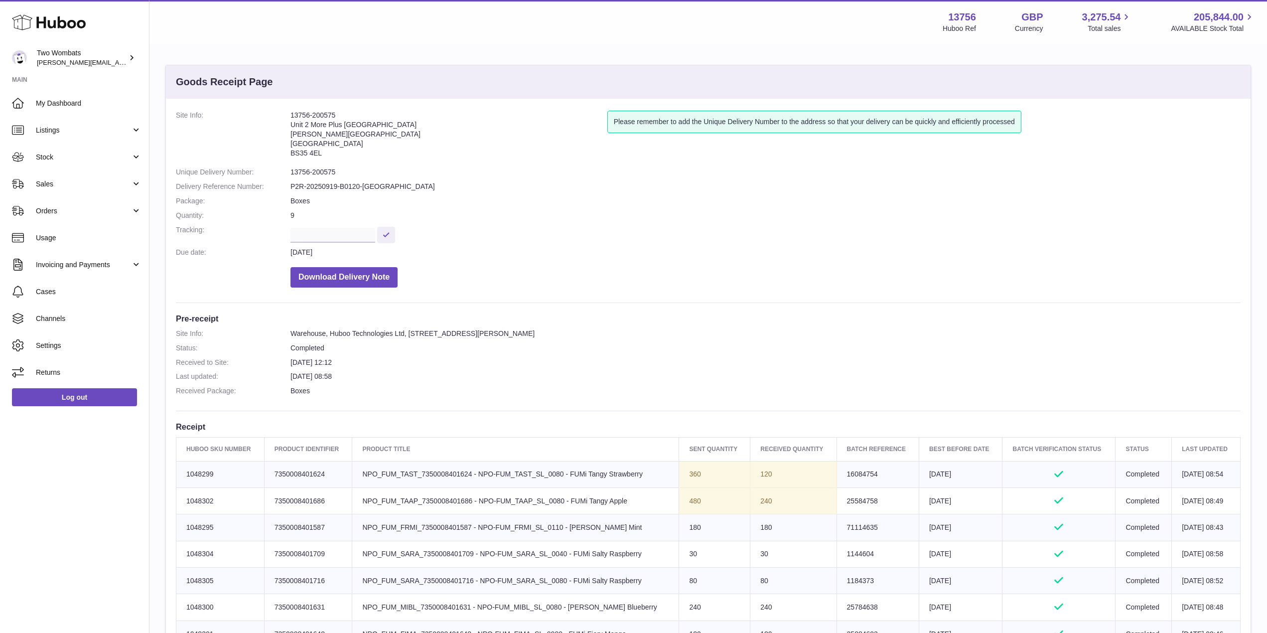
click at [770, 407] on div "Site Info: 13756-200390 Unit 2 More Plus Central Park Hudson Ave Severn Beach B…" at bounding box center [708, 616] width 1084 height 1034
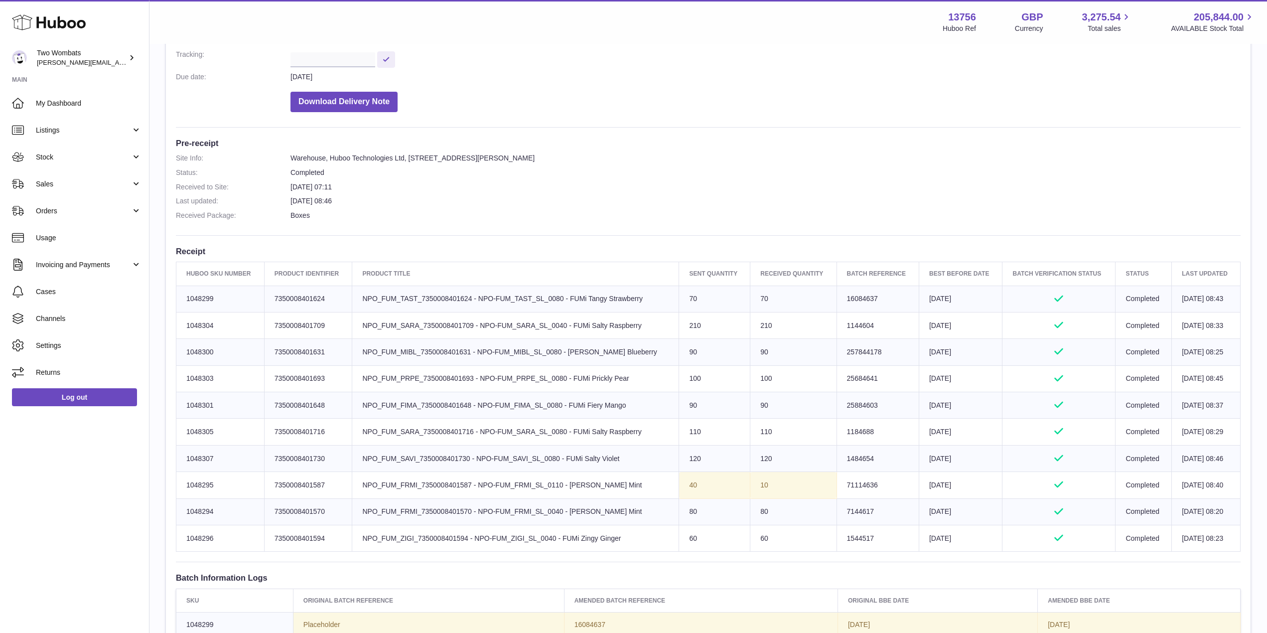
scroll to position [175, 0]
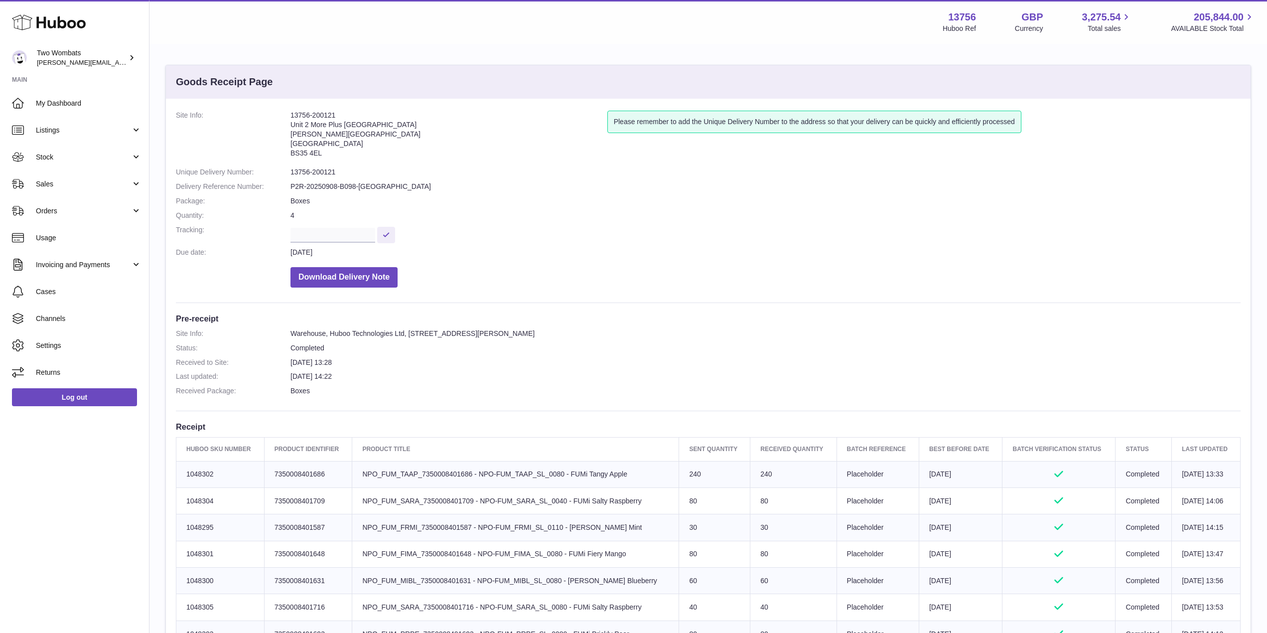
click at [686, 274] on dd "Download Delivery Note" at bounding box center [765, 274] width 950 height 25
click at [127, 162] on link "Stock" at bounding box center [74, 156] width 149 height 27
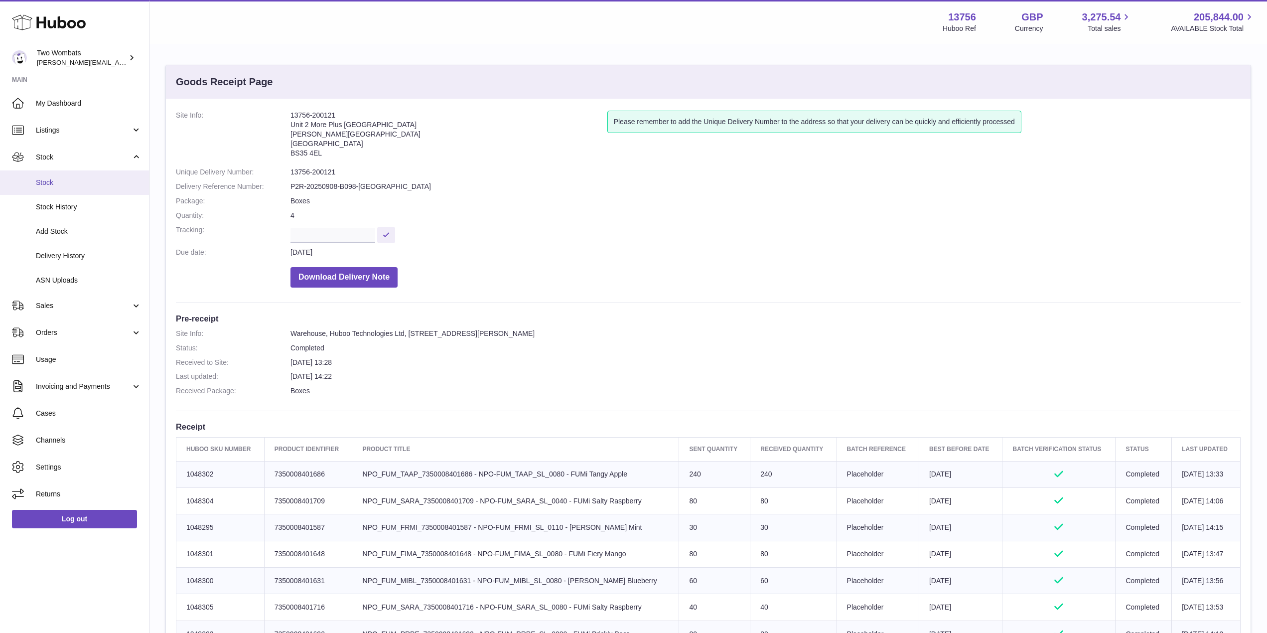
click at [74, 181] on span "Stock" at bounding box center [89, 182] width 106 height 9
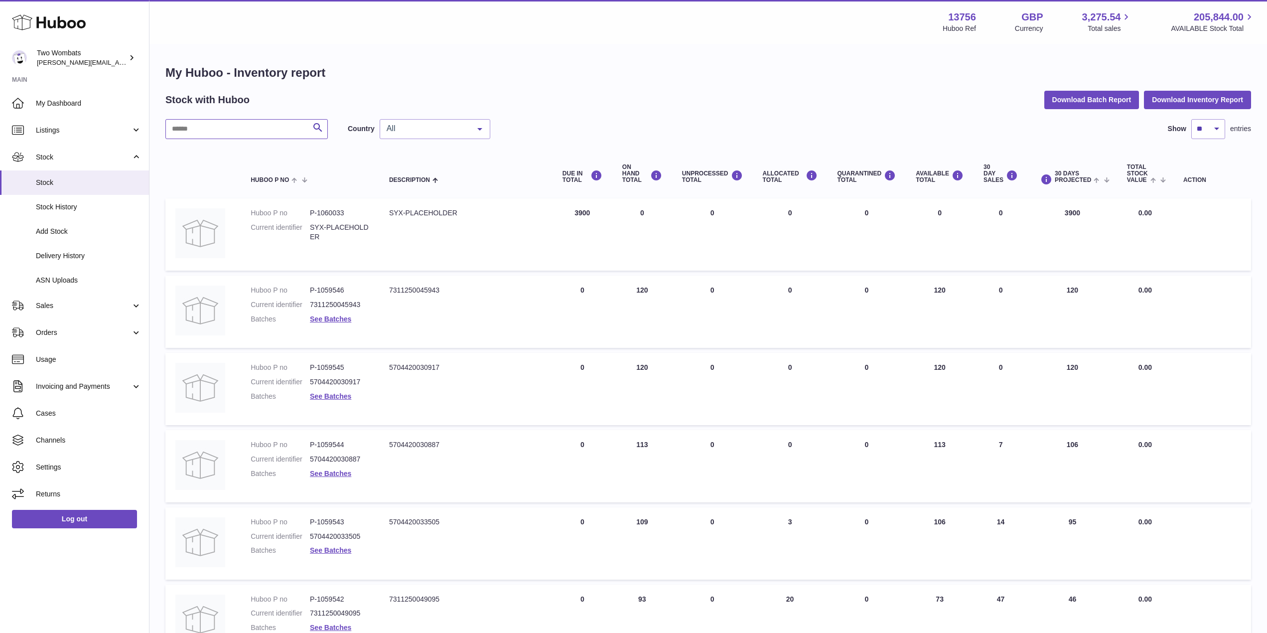
click at [235, 126] on input "text" at bounding box center [246, 129] width 162 height 20
paste input "*******"
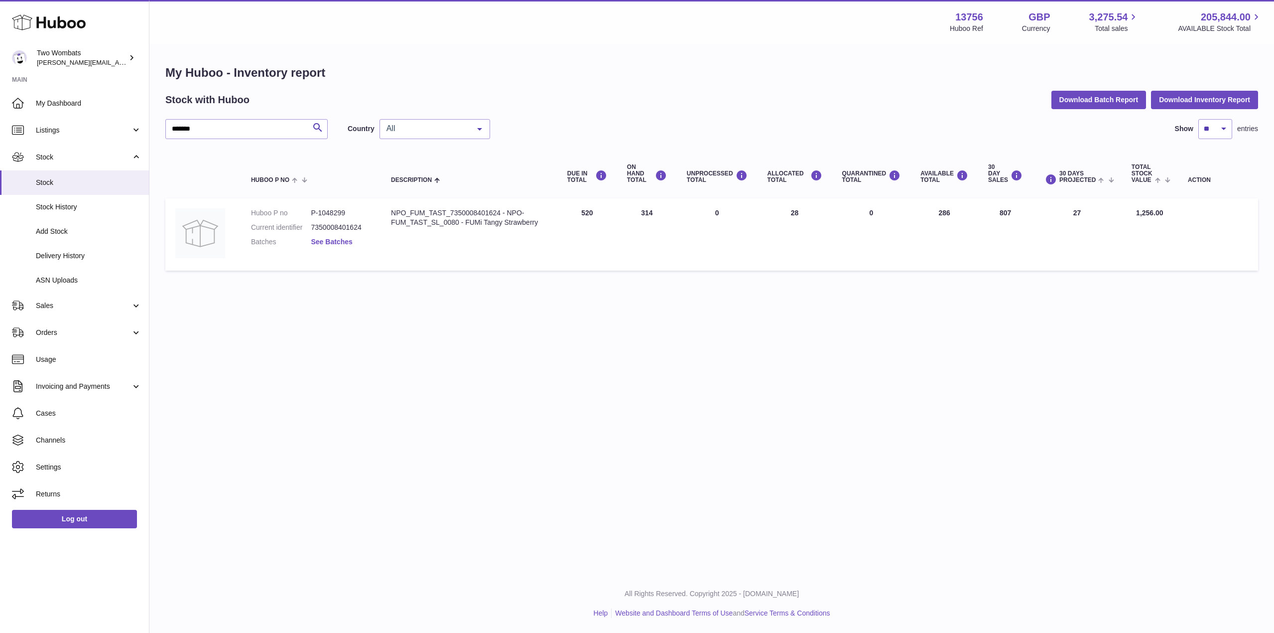
click at [334, 241] on link "See Batches" at bounding box center [331, 242] width 41 height 8
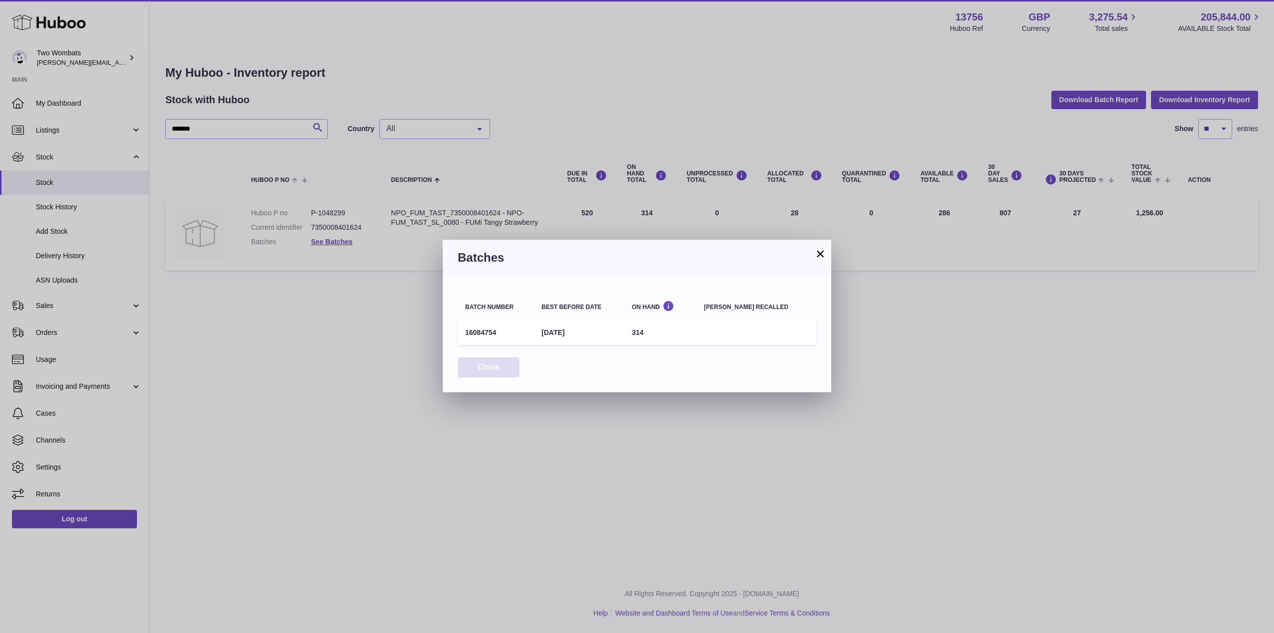
click at [487, 371] on button "Close" at bounding box center [489, 367] width 62 height 20
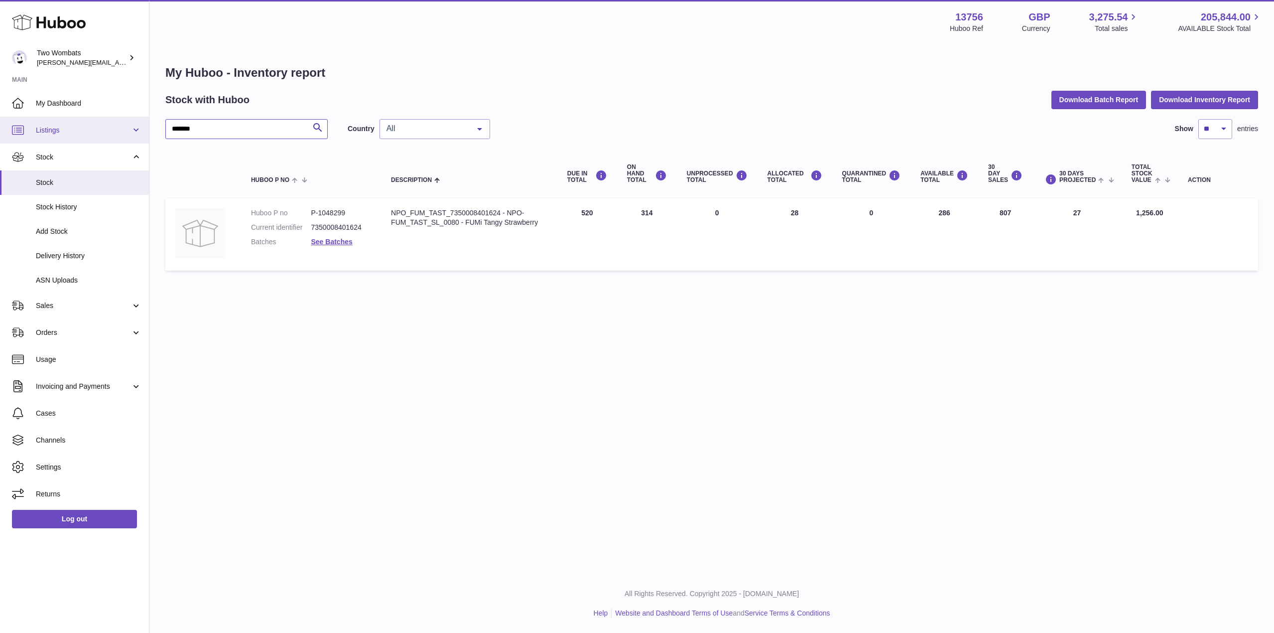
drag, startPoint x: 232, startPoint y: 127, endPoint x: 89, endPoint y: 134, distance: 142.6
click at [89, 134] on div "Huboo Two Wombats philip.carroll@twowombats.com Main My Dashboard Listings Not …" at bounding box center [637, 316] width 1274 height 633
paste input "text"
type input "*******"
click at [334, 241] on link "See Batches" at bounding box center [331, 242] width 41 height 8
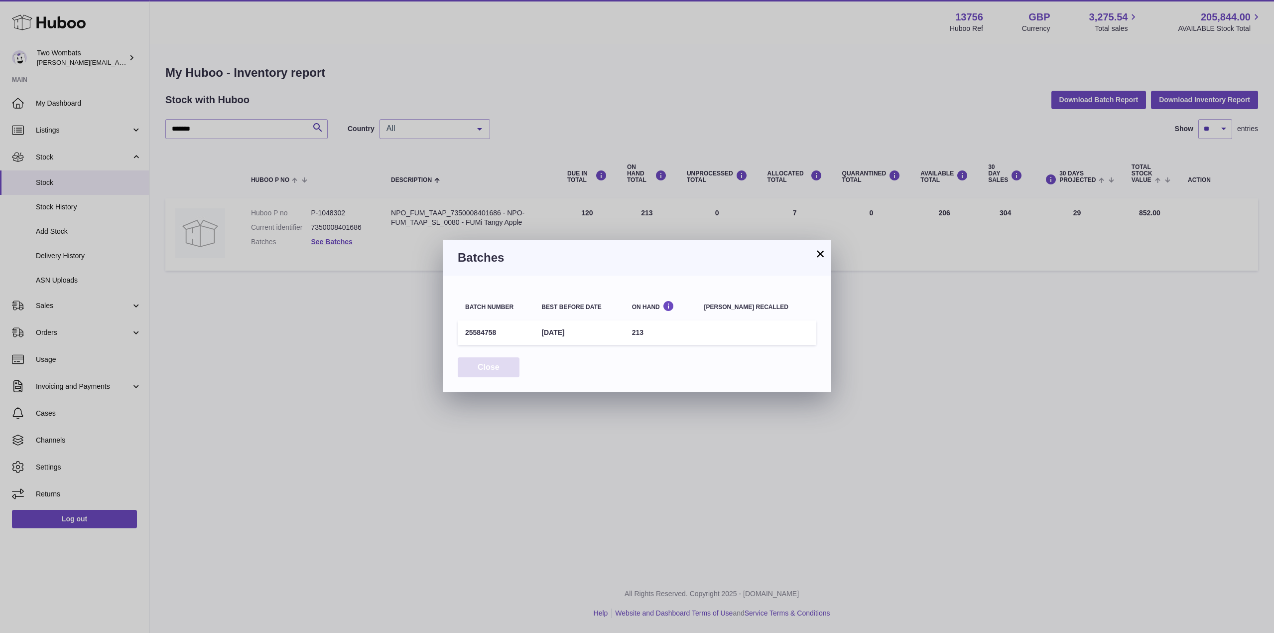
click at [471, 365] on button "Close" at bounding box center [489, 367] width 62 height 20
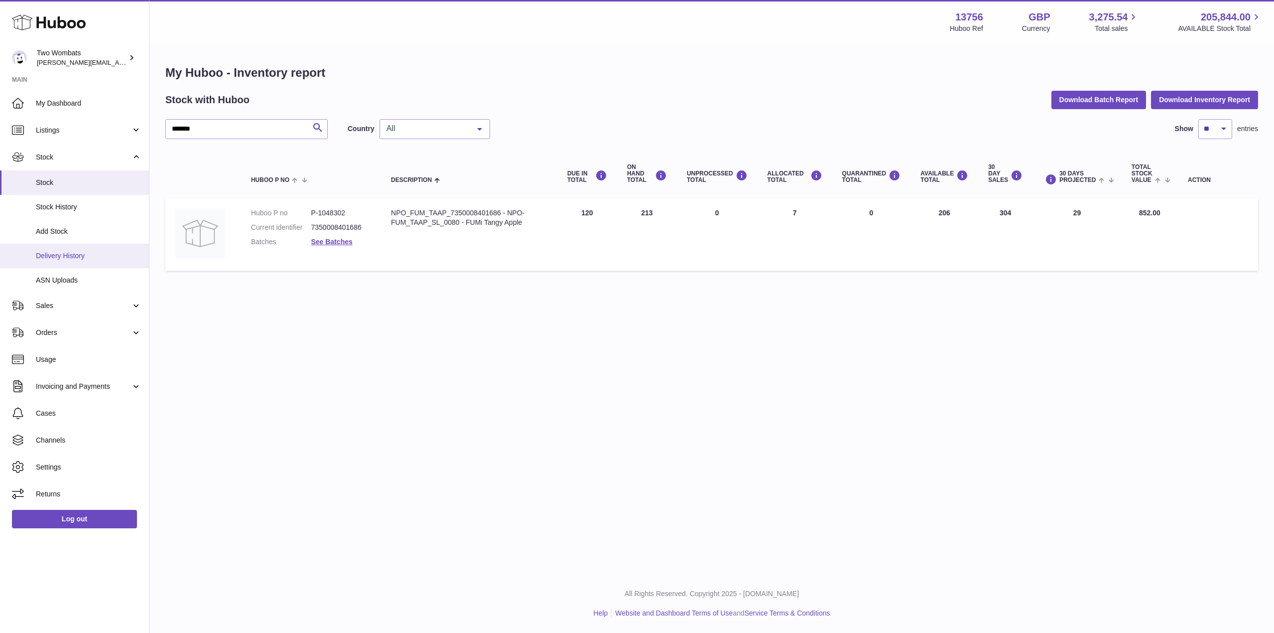
click at [86, 256] on span "Delivery History" at bounding box center [89, 255] width 106 height 9
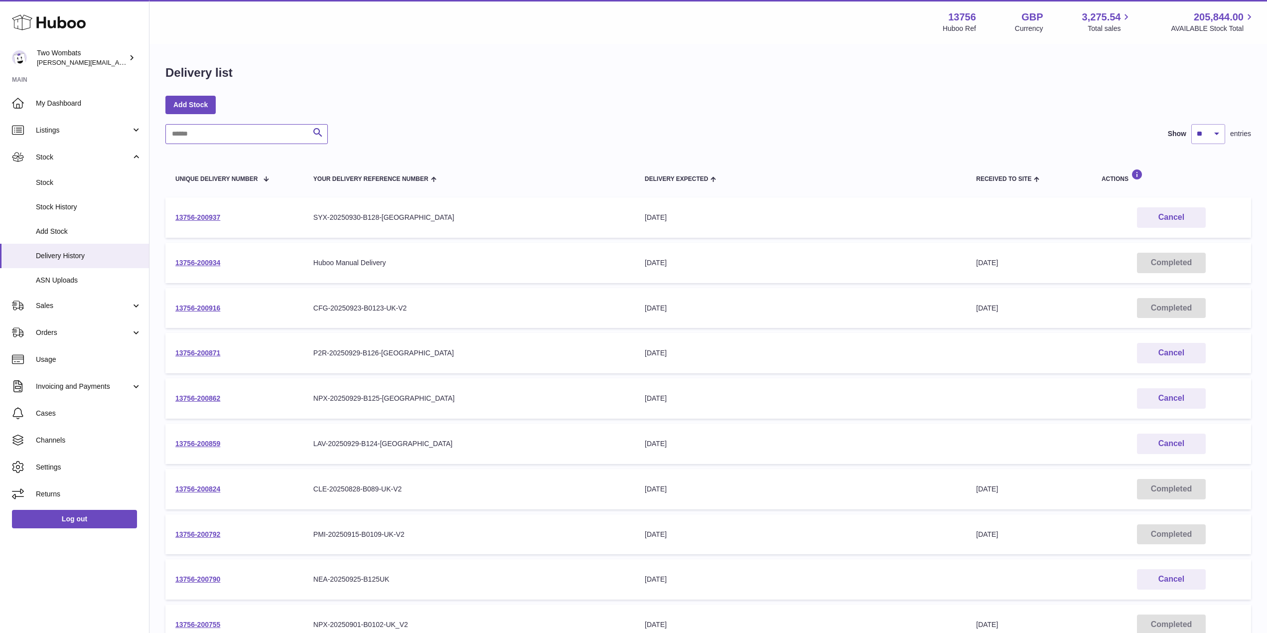
click at [271, 140] on input "text" at bounding box center [246, 134] width 162 height 20
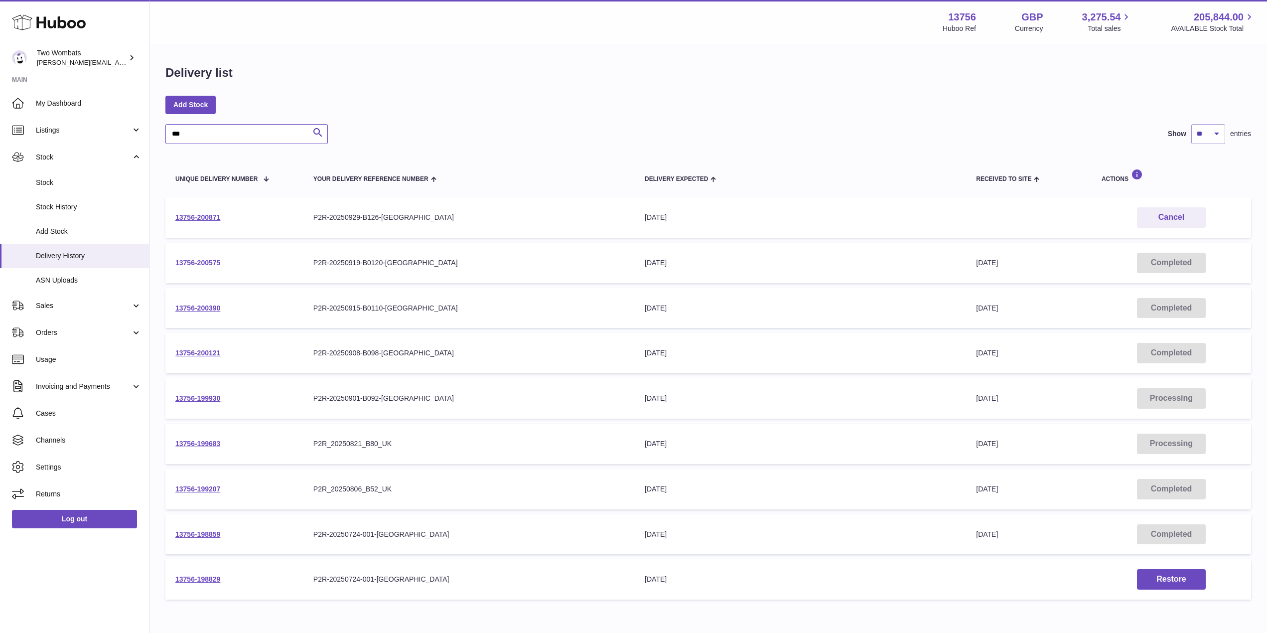
type input "***"
click at [208, 263] on link "13756-200575" at bounding box center [197, 262] width 45 height 8
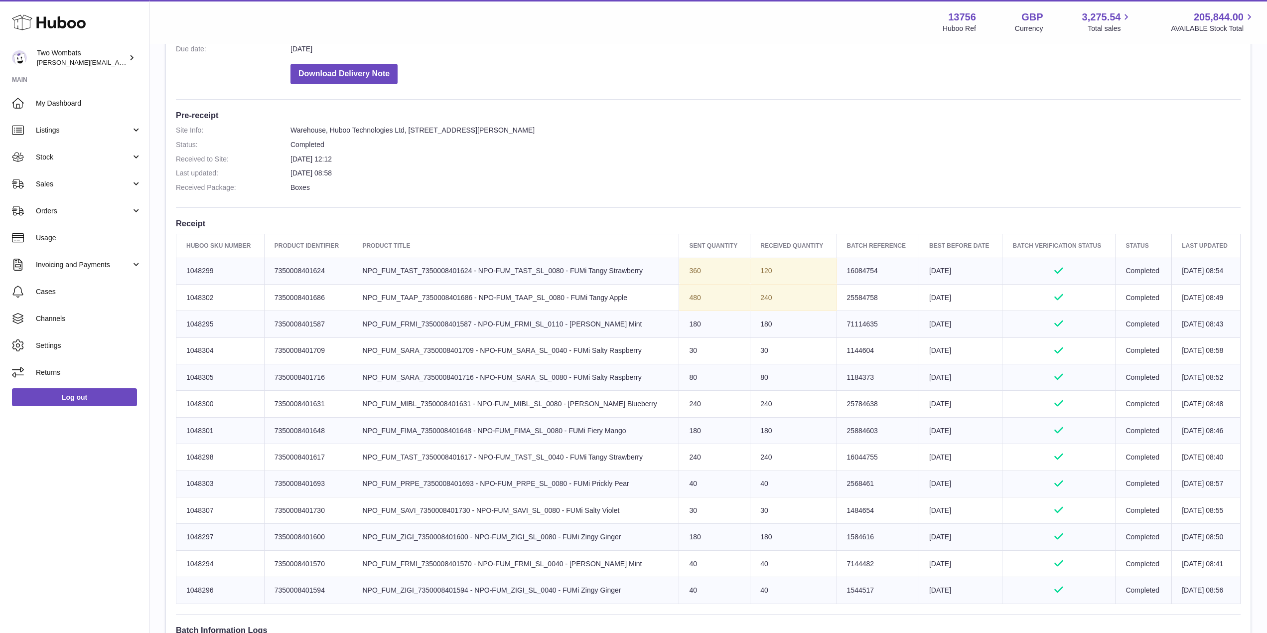
scroll to position [204, 0]
drag, startPoint x: 214, startPoint y: 401, endPoint x: 181, endPoint y: 405, distance: 32.6
click at [181, 405] on td "Huboo SKU Number 1048300" at bounding box center [220, 403] width 88 height 26
copy td "1048300"
drag, startPoint x: 855, startPoint y: 402, endPoint x: 820, endPoint y: 403, distance: 34.9
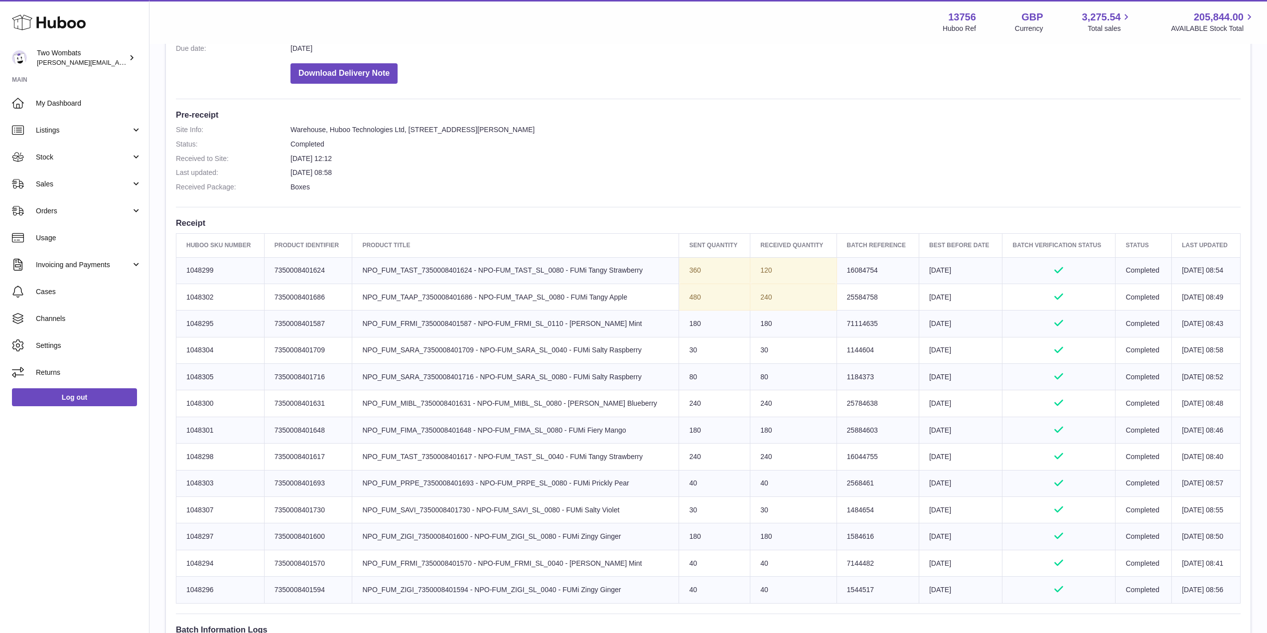
click at [836, 403] on td "Batch Reference 25784638" at bounding box center [877, 403] width 82 height 26
copy td "25784638"
drag, startPoint x: 216, startPoint y: 404, endPoint x: 185, endPoint y: 404, distance: 30.4
click at [185, 404] on td "Huboo SKU Number 1048300" at bounding box center [220, 403] width 88 height 26
copy td "1048300"
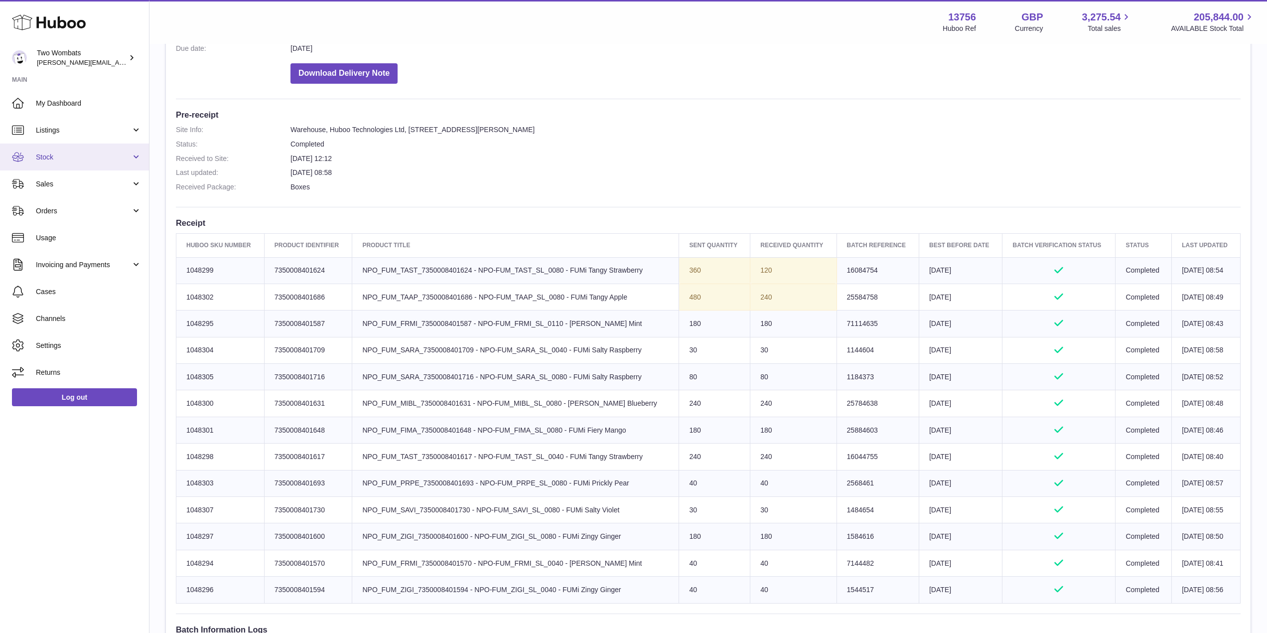
click at [120, 149] on link "Stock" at bounding box center [74, 156] width 149 height 27
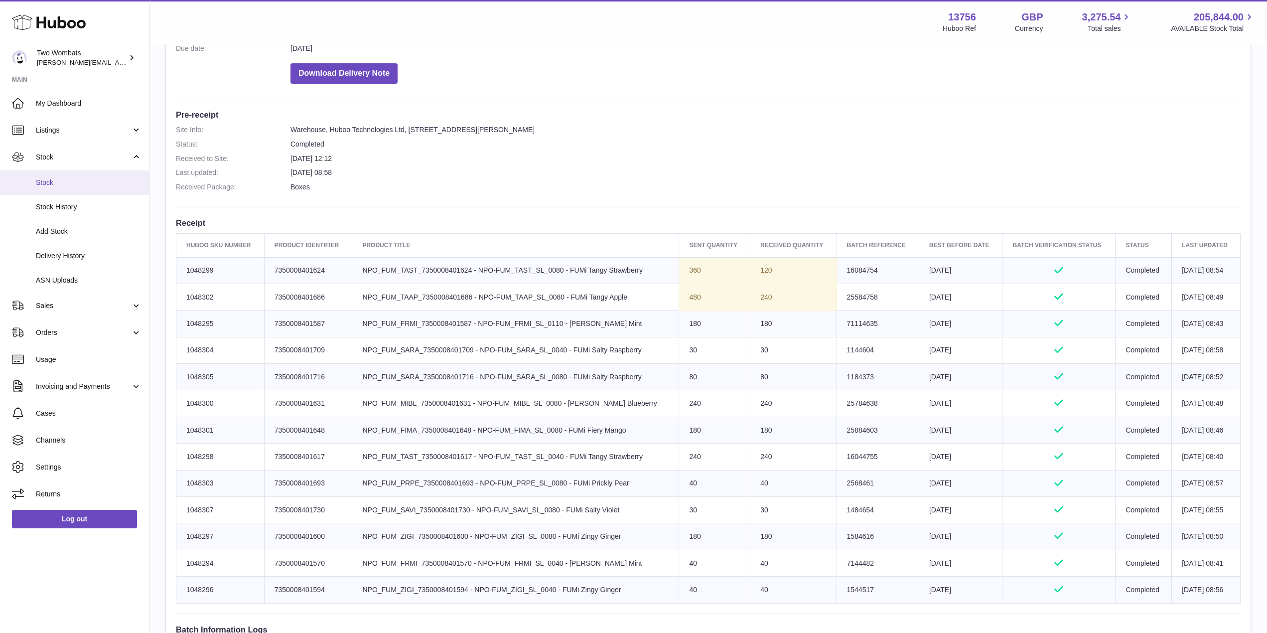
click at [66, 182] on span "Stock" at bounding box center [89, 182] width 106 height 9
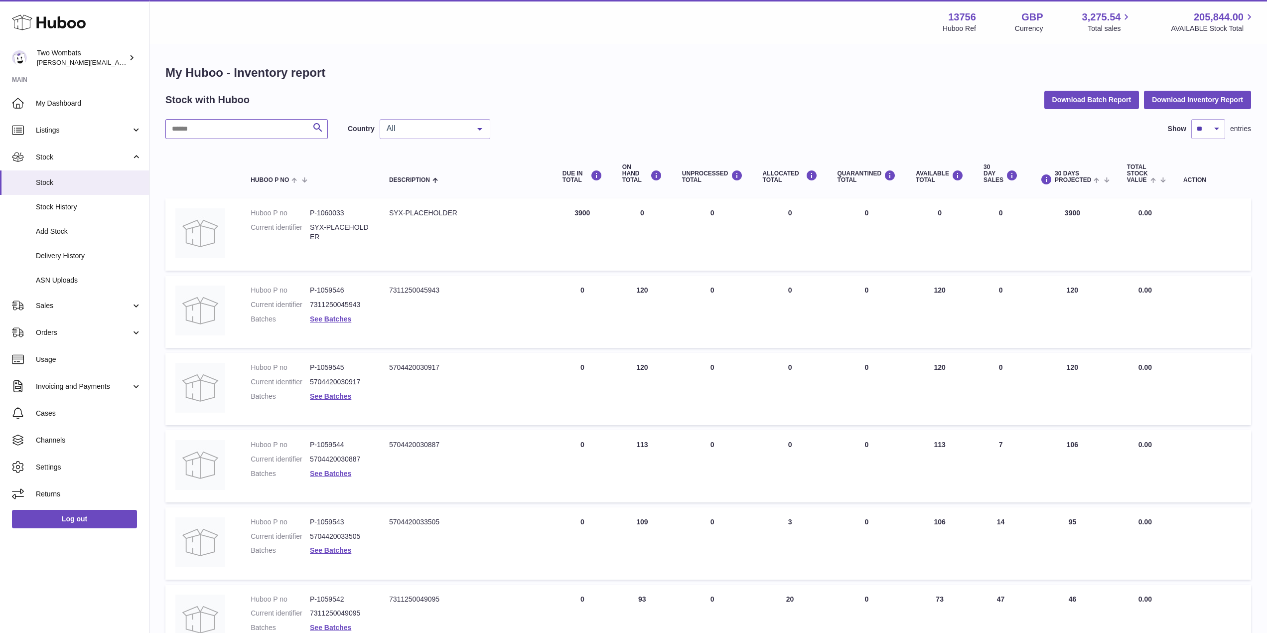
click at [258, 130] on input "text" at bounding box center [246, 129] width 162 height 20
paste input "*******"
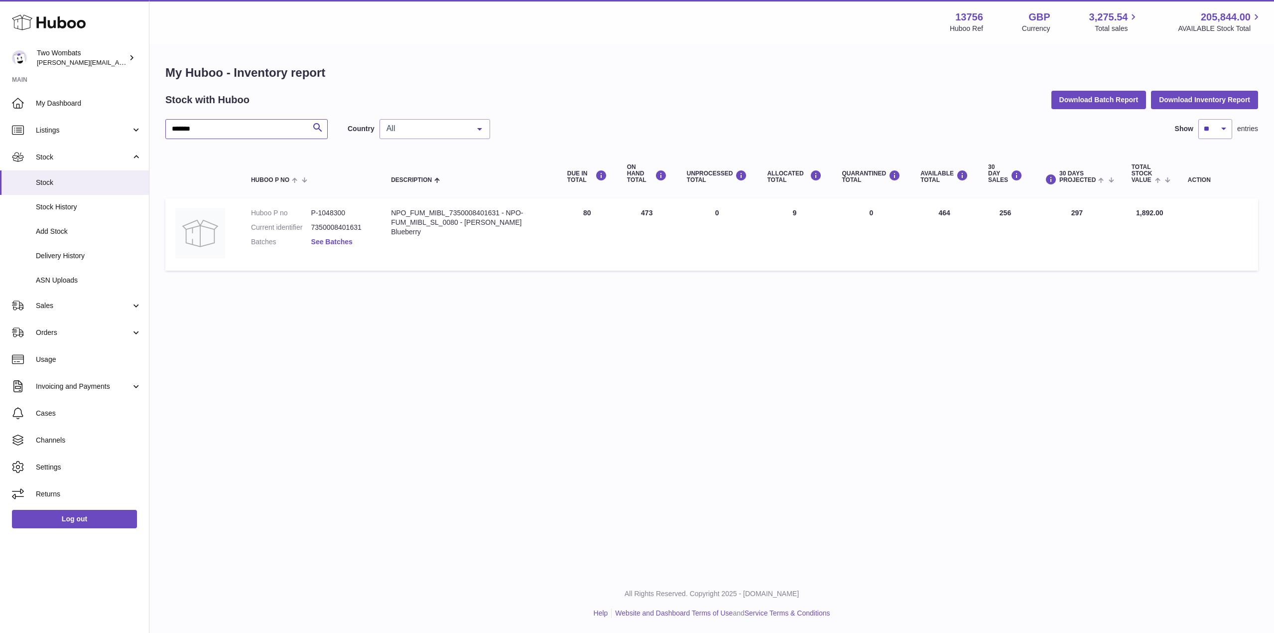
type input "*******"
click at [317, 242] on link "See Batches" at bounding box center [331, 242] width 41 height 8
